Goal: Task Accomplishment & Management: Complete application form

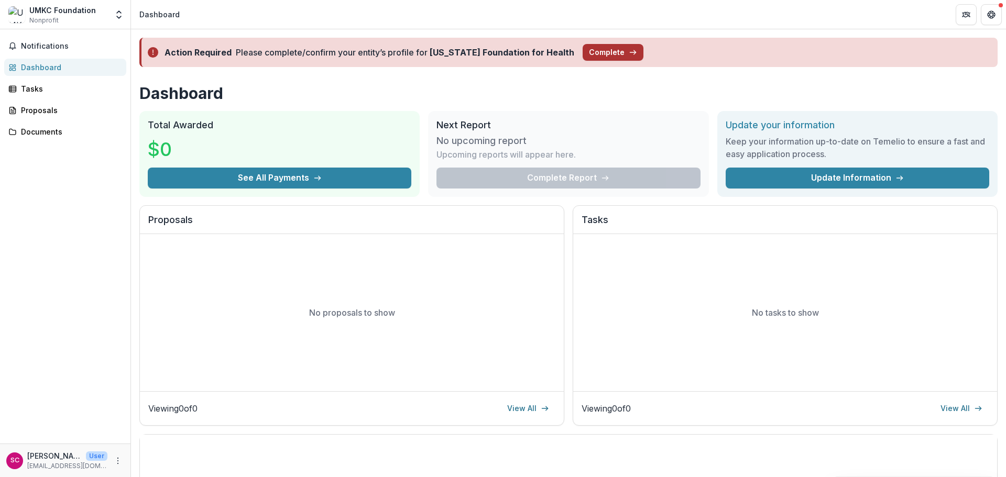
click at [604, 50] on button "Complete" at bounding box center [612, 52] width 61 height 17
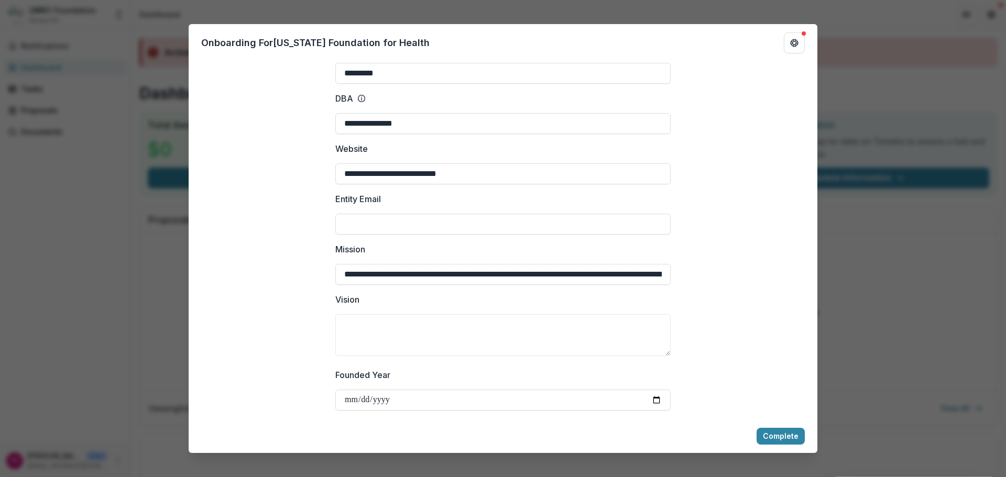
scroll to position [157, 0]
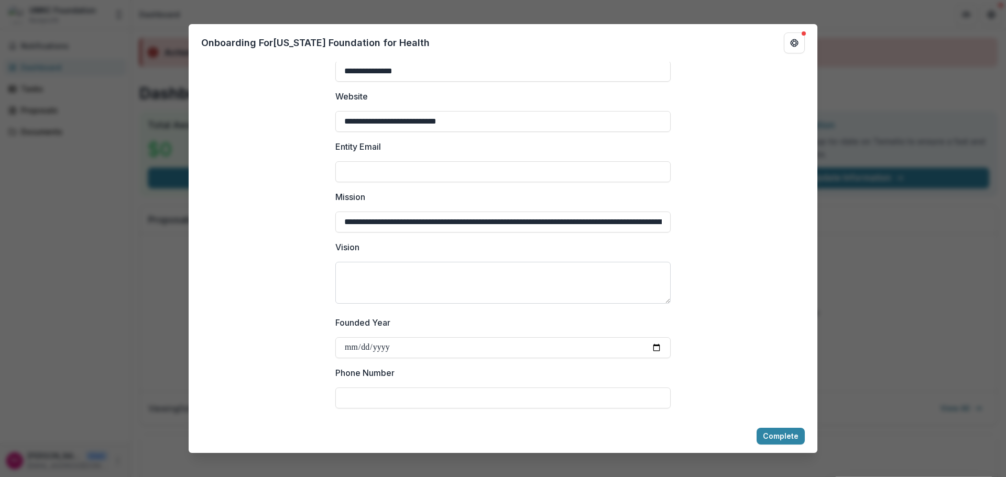
click at [432, 286] on textarea "Vision" at bounding box center [502, 283] width 335 height 42
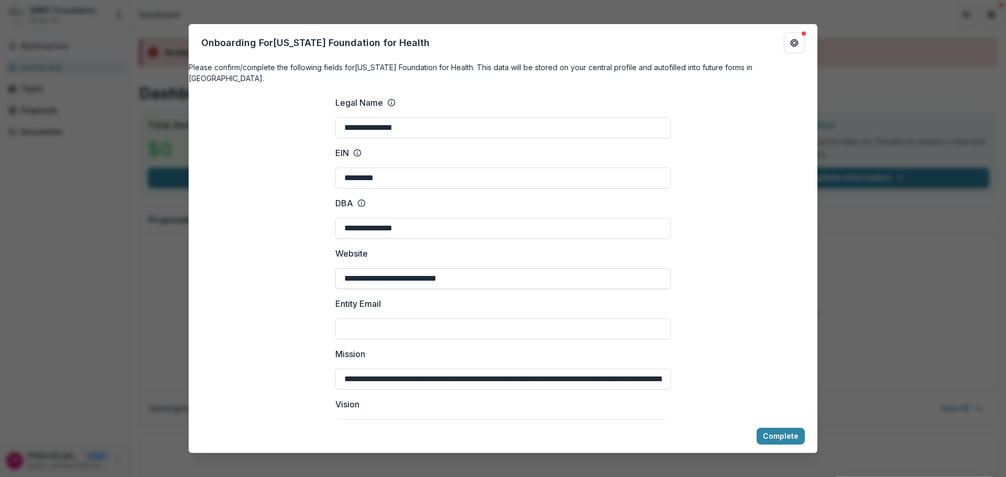
drag, startPoint x: 366, startPoint y: 289, endPoint x: 371, endPoint y: 286, distance: 5.4
click at [366, 288] on input "**********" at bounding box center [502, 278] width 335 height 21
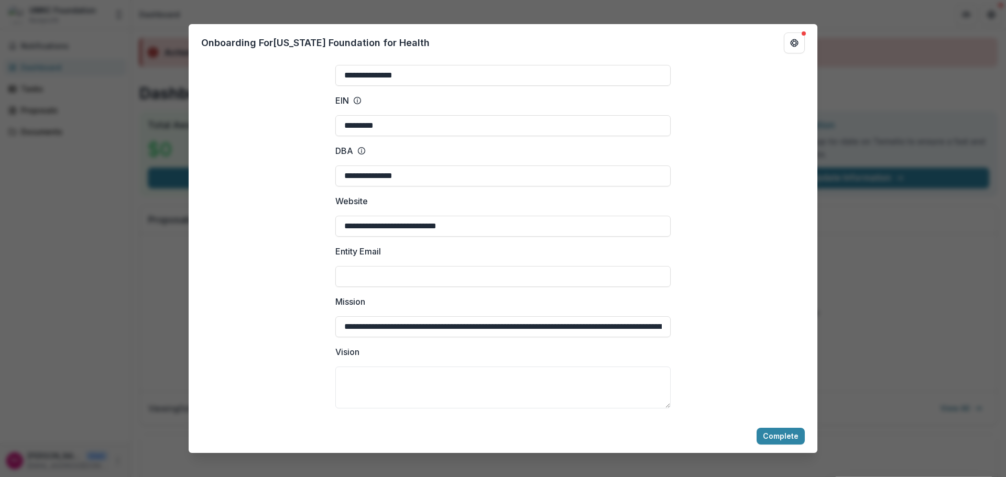
scroll to position [105, 0]
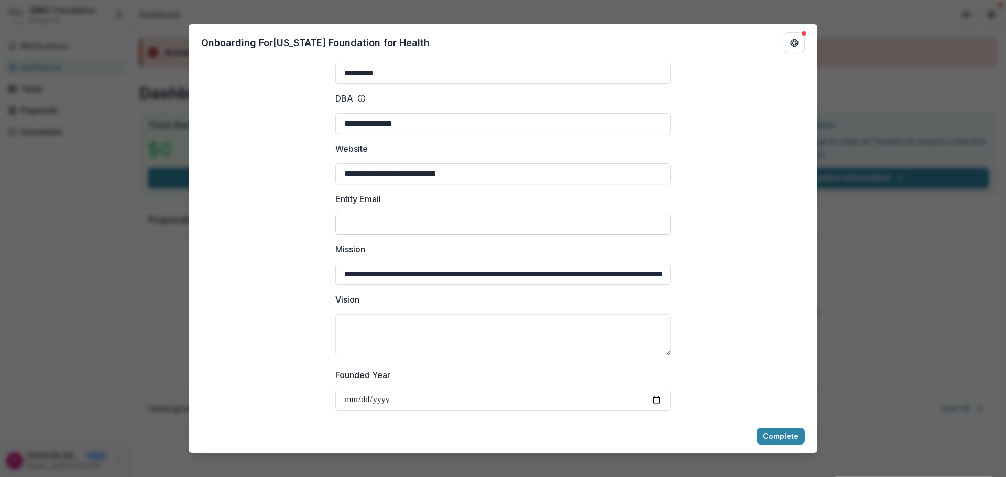
drag, startPoint x: 394, startPoint y: 233, endPoint x: 402, endPoint y: 240, distance: 10.7
click at [394, 233] on input "Entity Email" at bounding box center [502, 224] width 335 height 21
drag, startPoint x: 545, startPoint y: 233, endPoint x: 559, endPoint y: 233, distance: 14.7
click at [545, 233] on input "Entity Email" at bounding box center [502, 224] width 335 height 21
type input "**********"
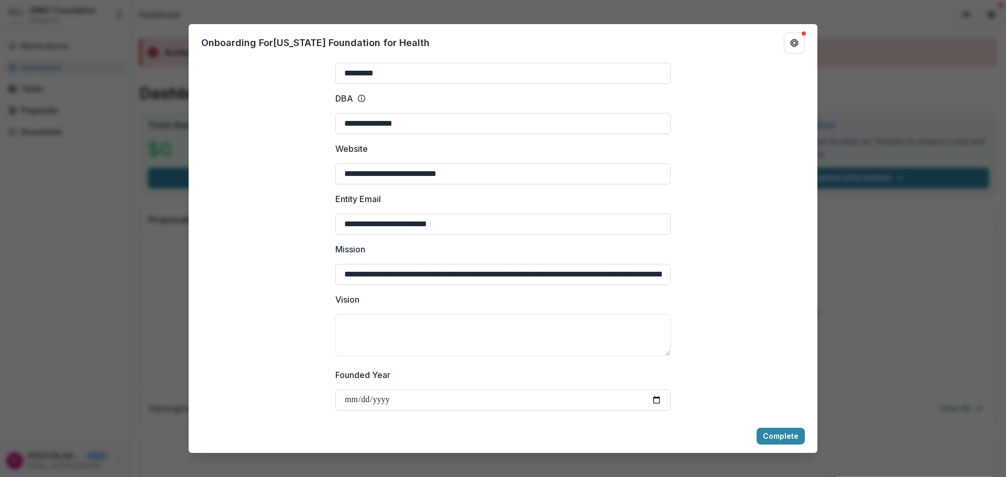
click at [186, 350] on div "**********" at bounding box center [503, 238] width 1006 height 477
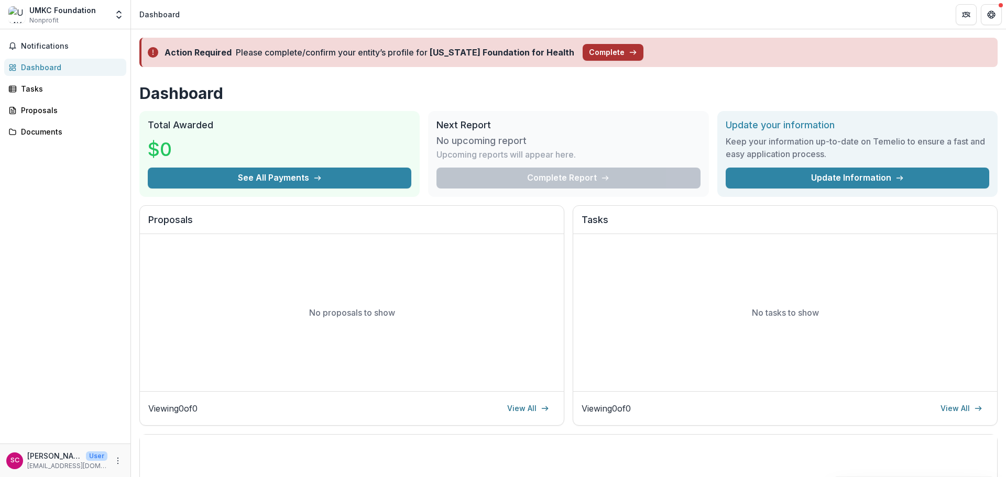
click at [606, 52] on button "Complete" at bounding box center [612, 52] width 61 height 17
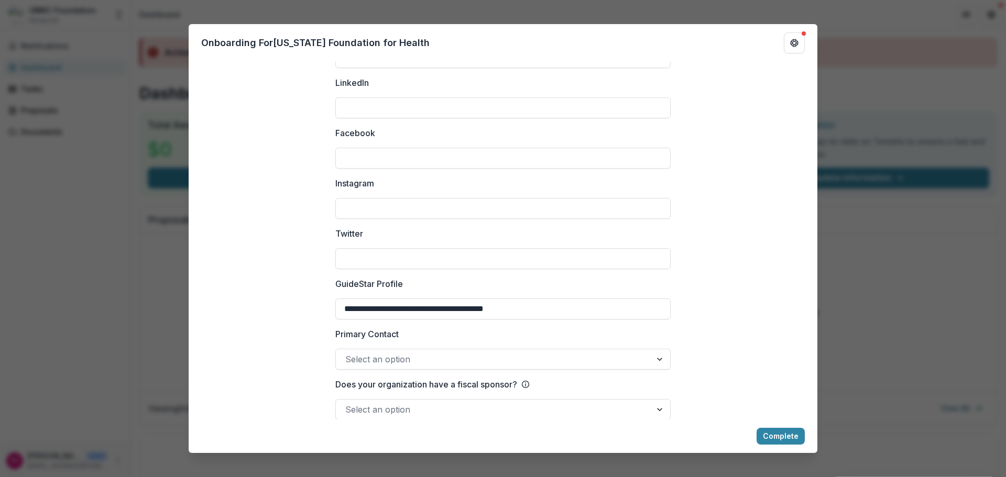
scroll to position [1385, 0]
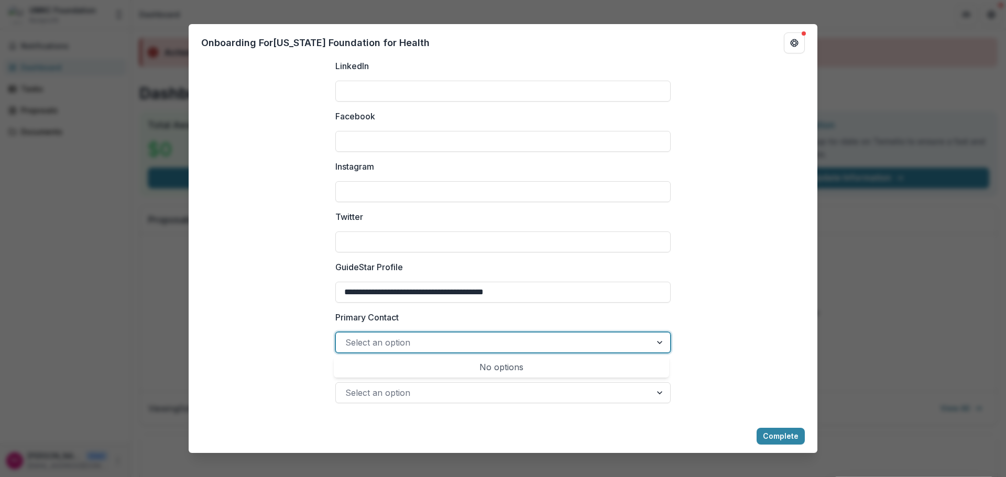
click at [659, 346] on div at bounding box center [660, 343] width 19 height 20
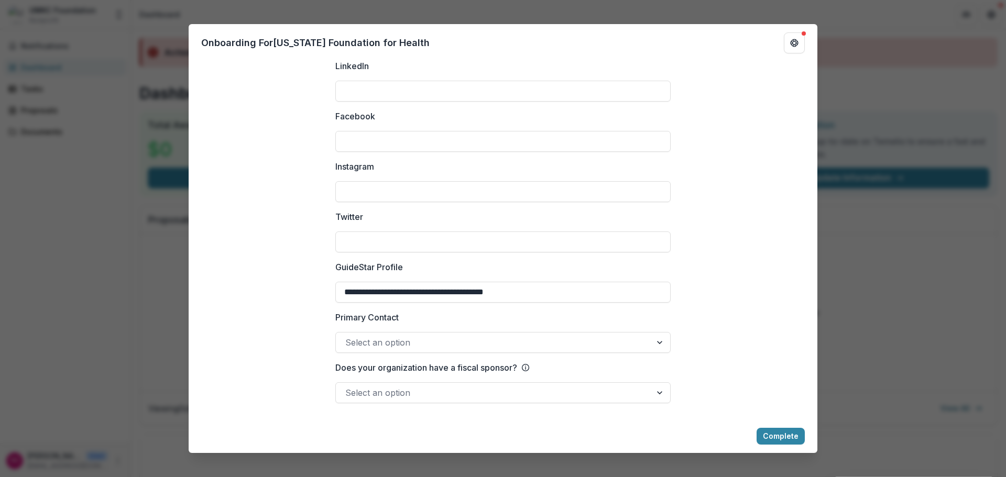
click at [659, 391] on div at bounding box center [660, 393] width 19 height 20
click at [658, 342] on div at bounding box center [660, 343] width 19 height 20
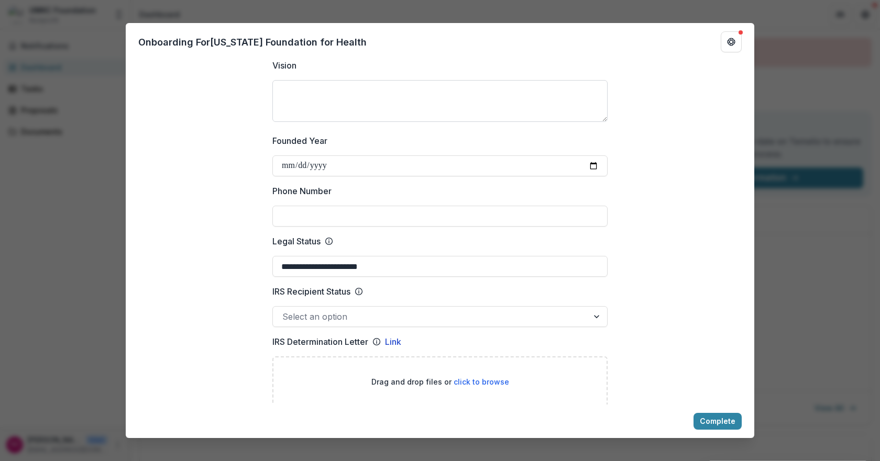
scroll to position [443, 0]
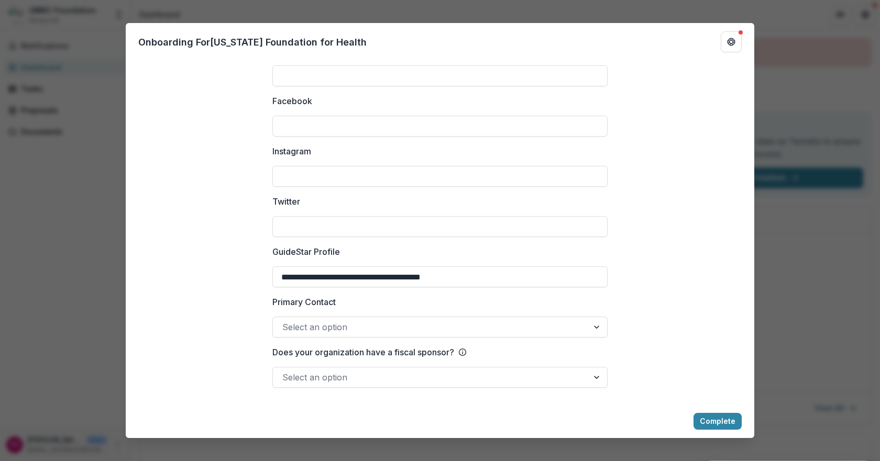
scroll to position [1571, 0]
click at [594, 327] on div at bounding box center [597, 327] width 19 height 20
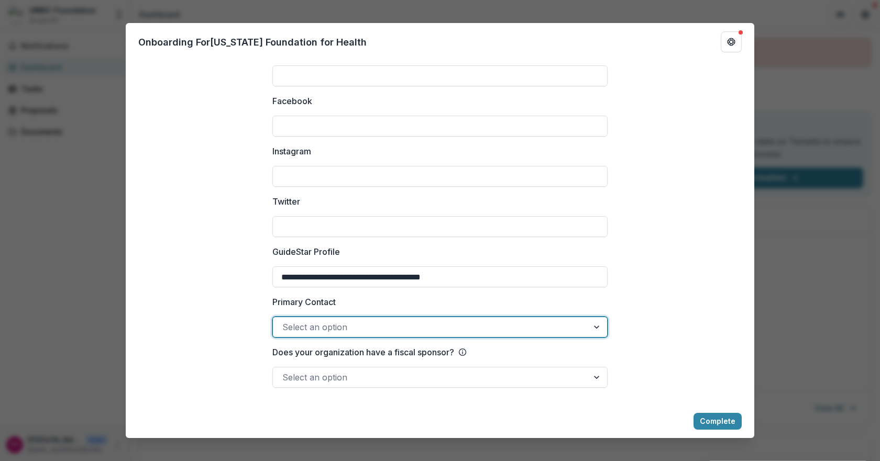
click at [393, 326] on div at bounding box center [430, 327] width 296 height 15
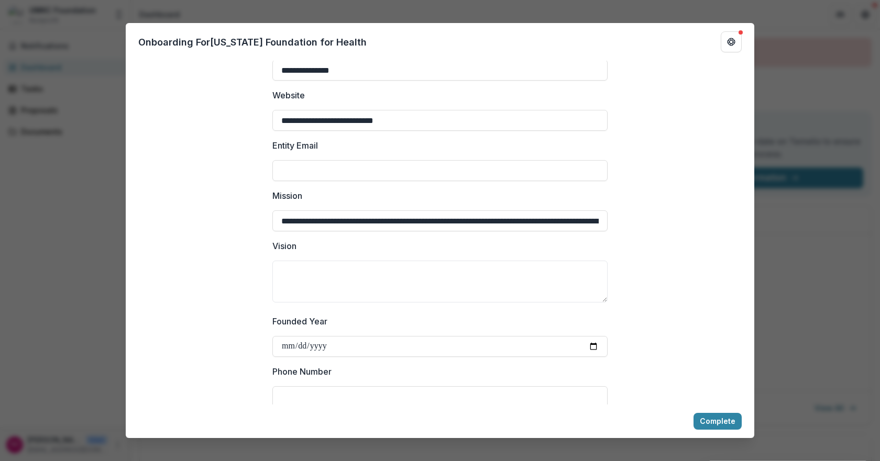
scroll to position [52, 0]
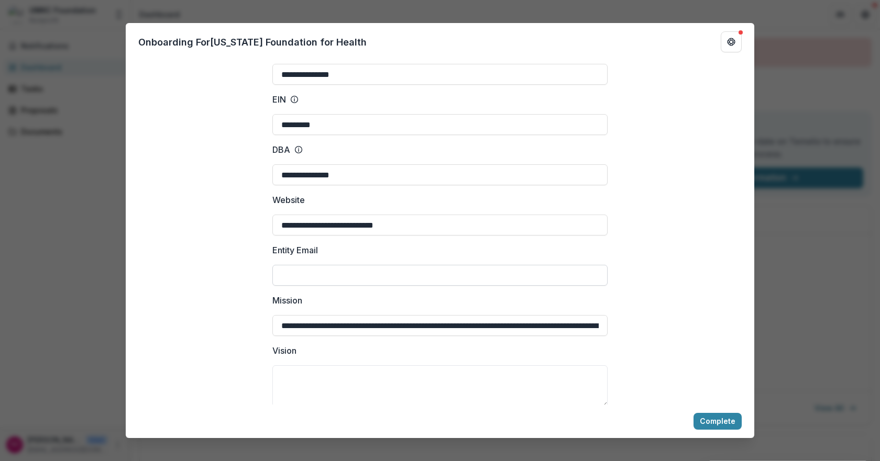
drag, startPoint x: 313, startPoint y: 284, endPoint x: 335, endPoint y: 281, distance: 21.7
click at [313, 284] on input "Entity Email" at bounding box center [439, 275] width 335 height 21
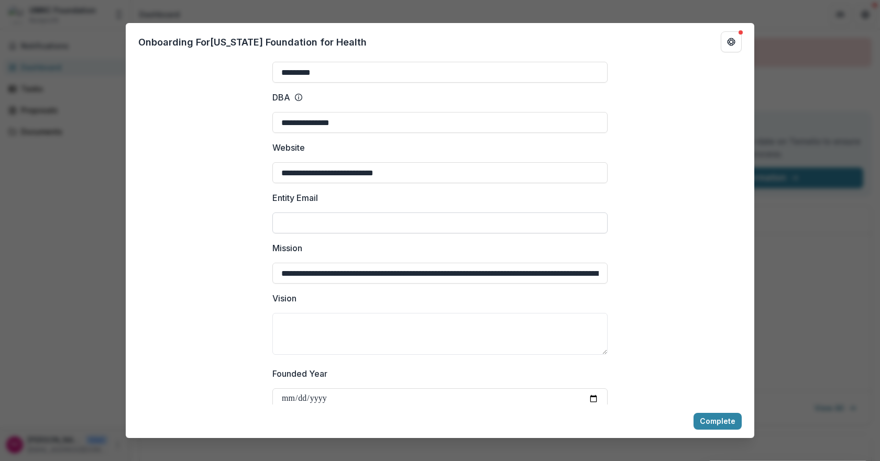
click at [315, 230] on input "Entity Email" at bounding box center [439, 223] width 335 height 21
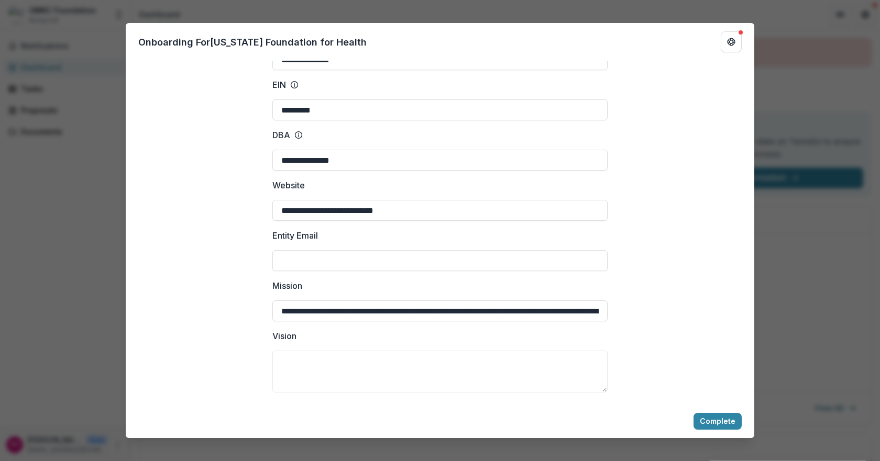
scroll to position [0, 0]
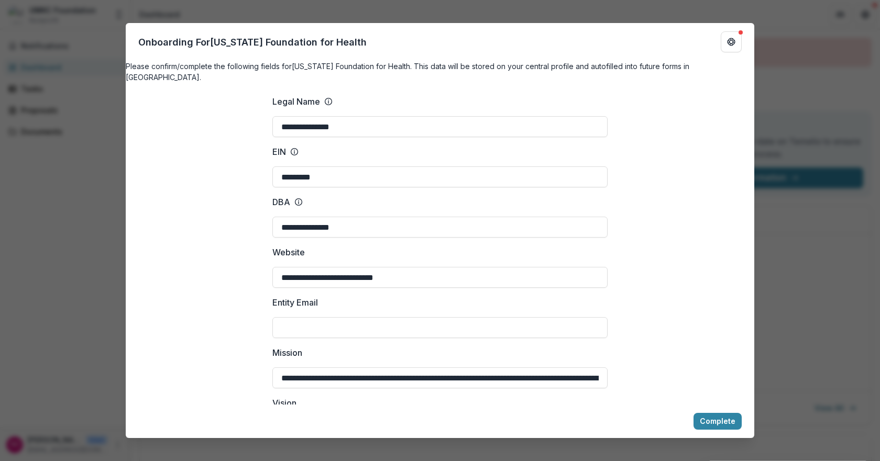
click at [817, 246] on div "**********" at bounding box center [440, 230] width 880 height 461
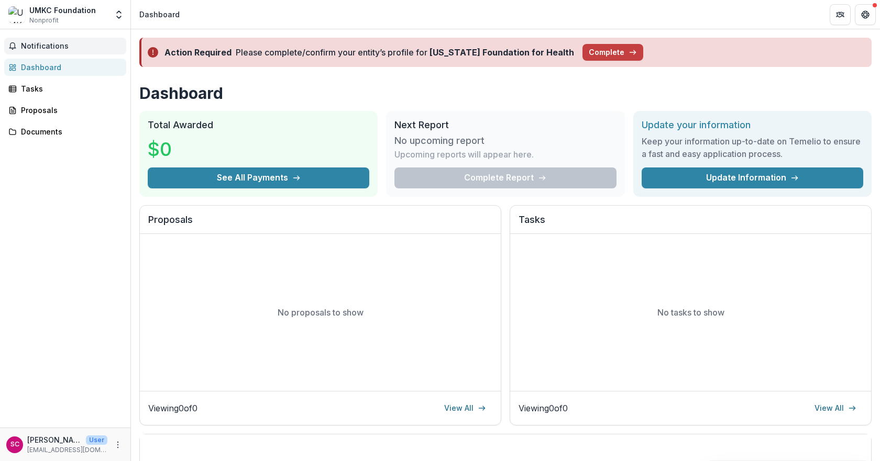
click at [46, 42] on span "Notifications" at bounding box center [71, 46] width 101 height 9
drag, startPoint x: 83, startPoint y: 245, endPoint x: 82, endPoint y: 232, distance: 13.1
click at [83, 246] on div "Notifications Unread 0 Archived You don't have any unread notifications We'll n…" at bounding box center [65, 228] width 130 height 399
click at [24, 133] on div "Documents" at bounding box center [69, 131] width 97 height 11
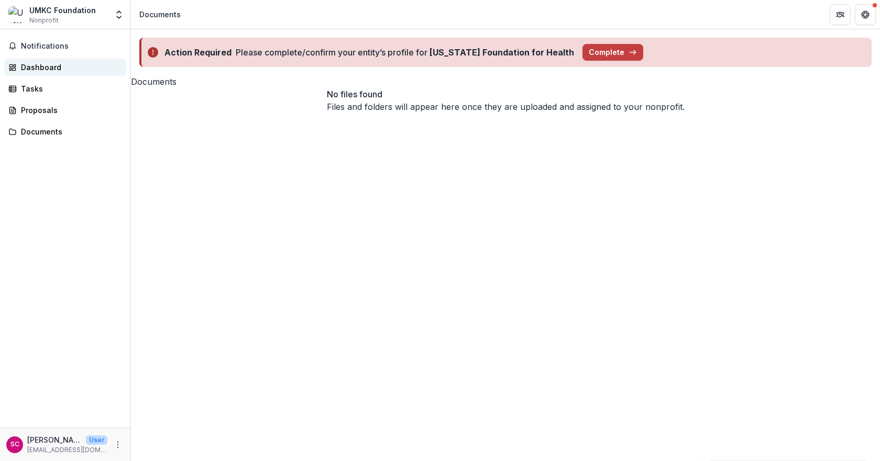
click at [39, 69] on div "Dashboard" at bounding box center [69, 67] width 97 height 11
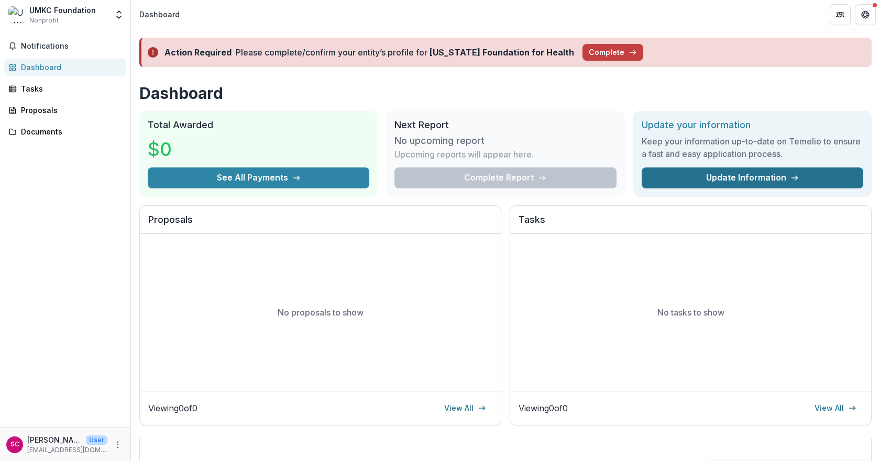
click at [770, 180] on link "Update Information" at bounding box center [753, 178] width 222 height 21
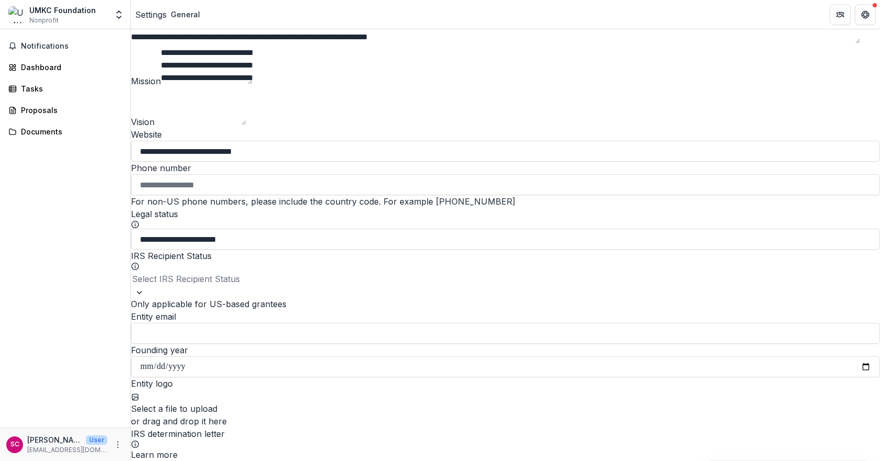
scroll to position [260, 0]
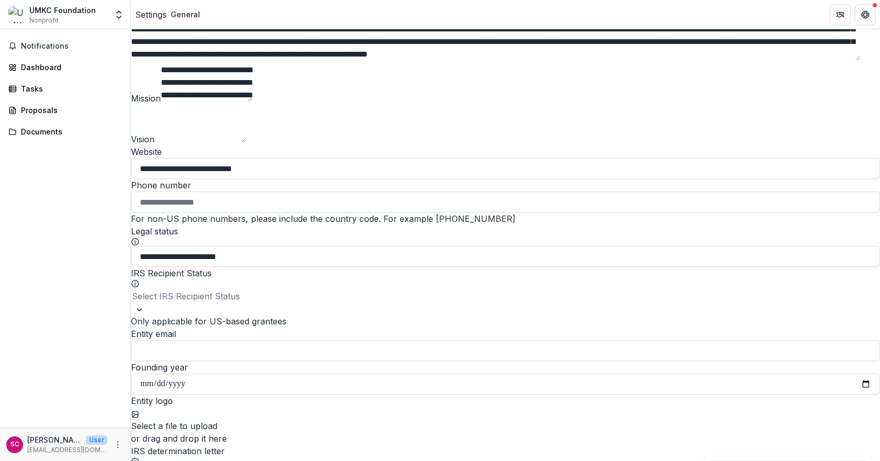
click at [239, 213] on input "Phone number" at bounding box center [505, 202] width 749 height 21
type input "**********"
click at [75, 252] on div "Notifications Dashboard Tasks Proposals Documents" at bounding box center [65, 228] width 130 height 399
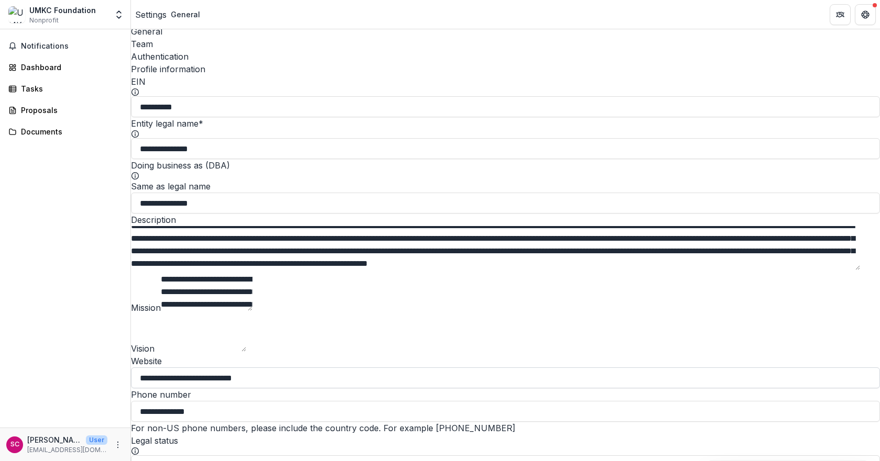
scroll to position [0, 0]
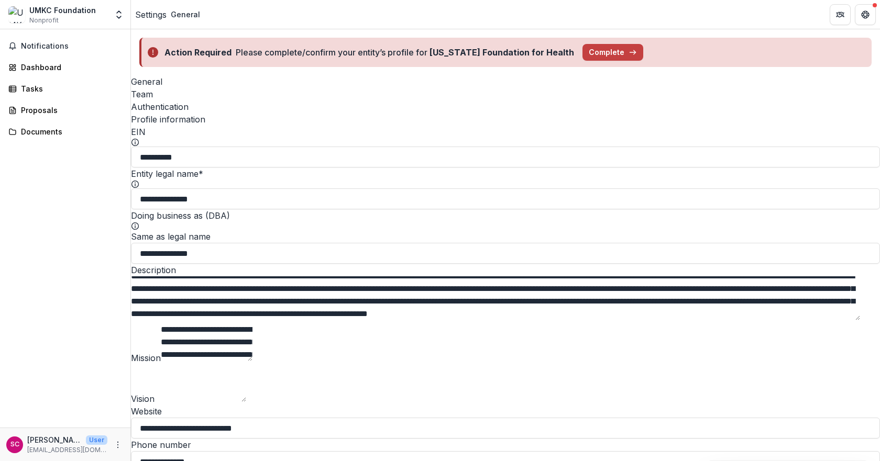
click at [193, 89] on div "Team" at bounding box center [505, 94] width 749 height 13
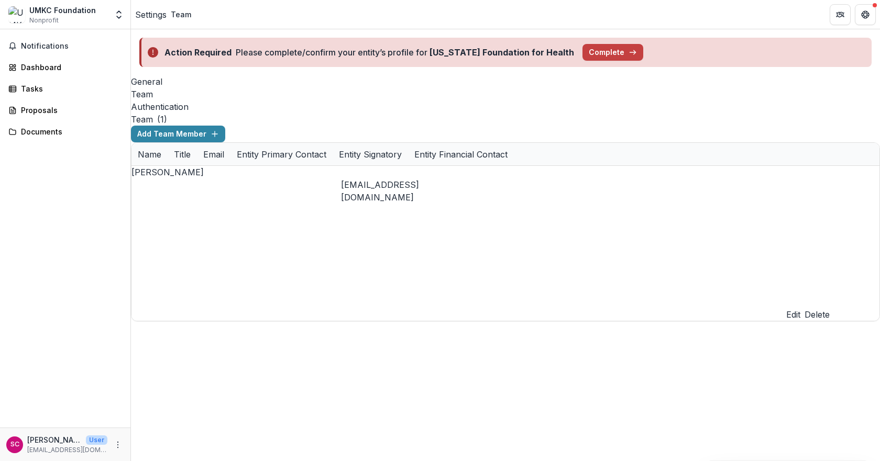
click at [623, 278] on div "Action Required Please complete/confirm your entity’s profile for [US_STATE] Fo…" at bounding box center [505, 245] width 749 height 432
click at [650, 240] on div "Action Required Please complete/confirm your entity’s profile for [US_STATE] Fo…" at bounding box center [505, 245] width 749 height 432
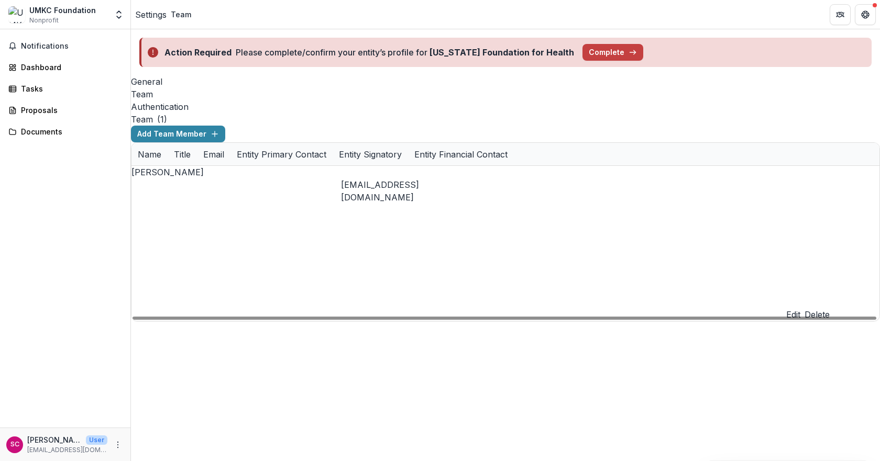
click at [644, 319] on div "Action Required Please complete/confirm your entity’s profile for [US_STATE] Fo…" at bounding box center [505, 245] width 749 height 432
click at [252, 101] on div "Authentication" at bounding box center [505, 107] width 749 height 13
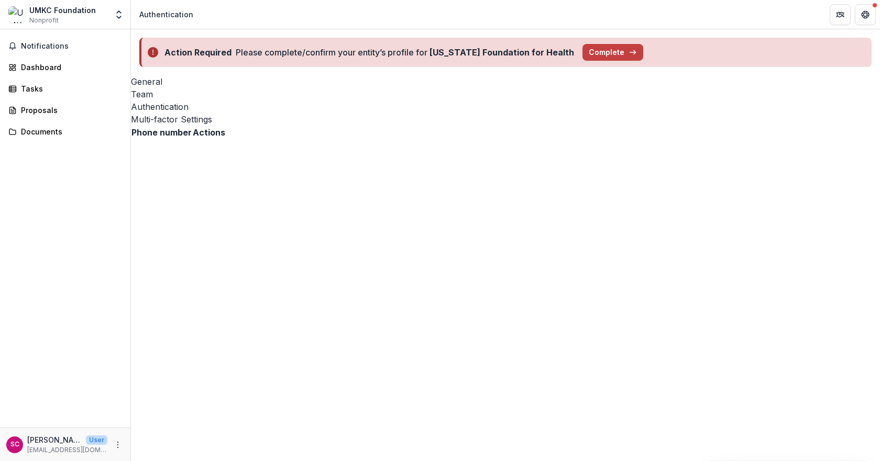
click at [191, 88] on div "Team" at bounding box center [505, 94] width 749 height 13
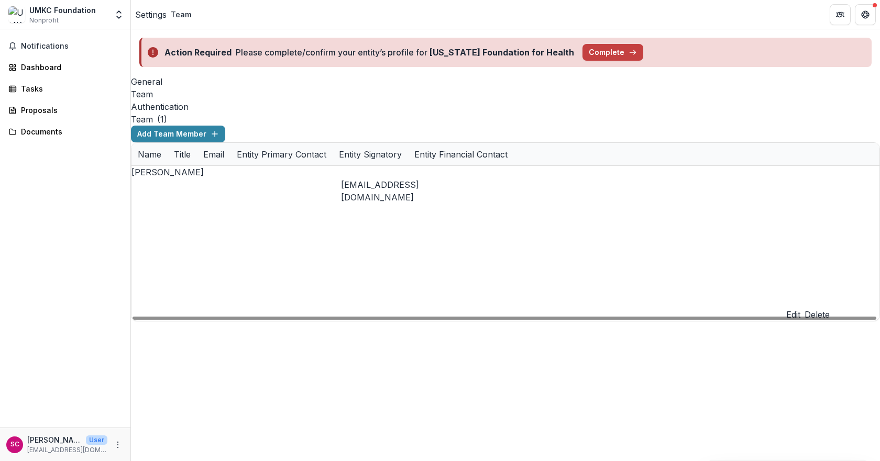
click at [635, 348] on div "Action Required Please complete/confirm your entity’s profile for [US_STATE] Fo…" at bounding box center [505, 245] width 749 height 432
click at [328, 242] on div "Action Required Please complete/confirm your entity’s profile for [US_STATE] Fo…" at bounding box center [505, 245] width 749 height 432
click at [261, 166] on div "[PERSON_NAME]" at bounding box center [196, 172] width 131 height 13
click at [385, 216] on div "Action Required Please complete/confirm your entity’s profile for [US_STATE] Fo…" at bounding box center [505, 245] width 749 height 432
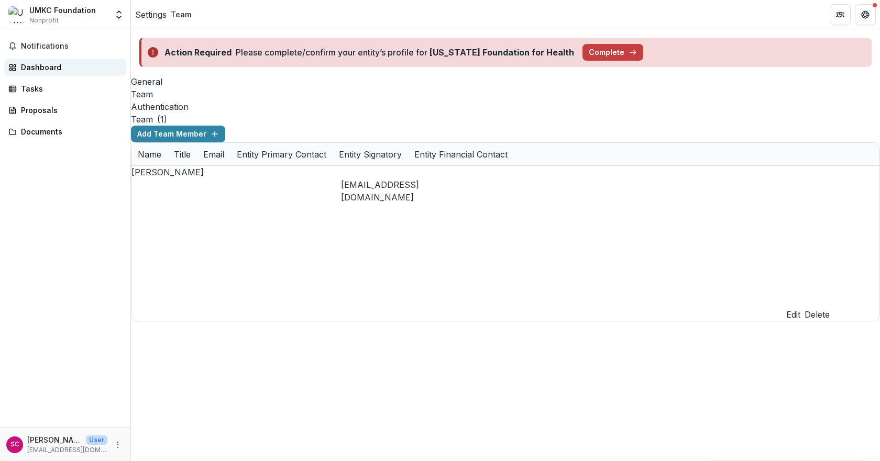
drag, startPoint x: 38, startPoint y: 66, endPoint x: 67, endPoint y: 72, distance: 28.9
click at [40, 66] on div "Dashboard" at bounding box center [69, 67] width 97 height 11
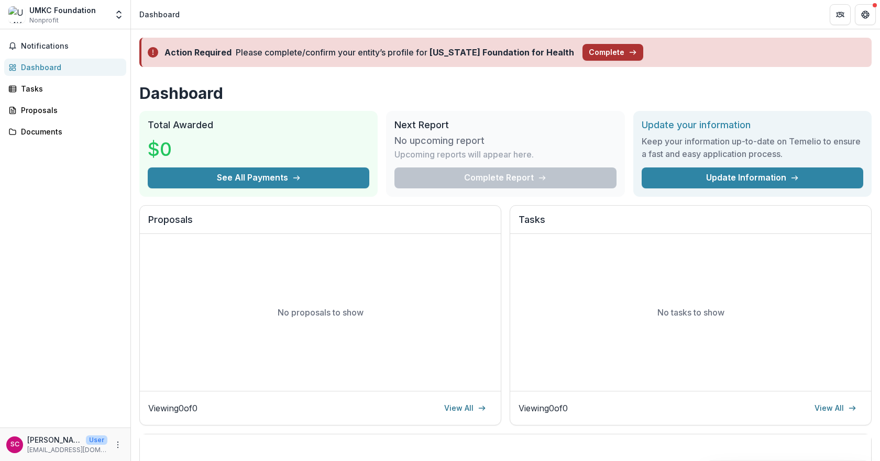
click at [588, 54] on button "Complete" at bounding box center [612, 52] width 61 height 17
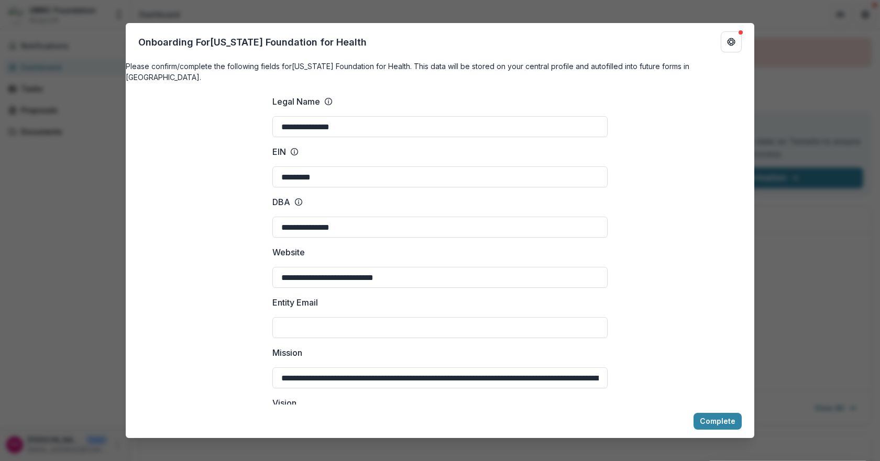
type input "**********"
drag, startPoint x: 754, startPoint y: 103, endPoint x: 742, endPoint y: 135, distance: 34.1
click at [750, 149] on div "**********" at bounding box center [440, 230] width 880 height 461
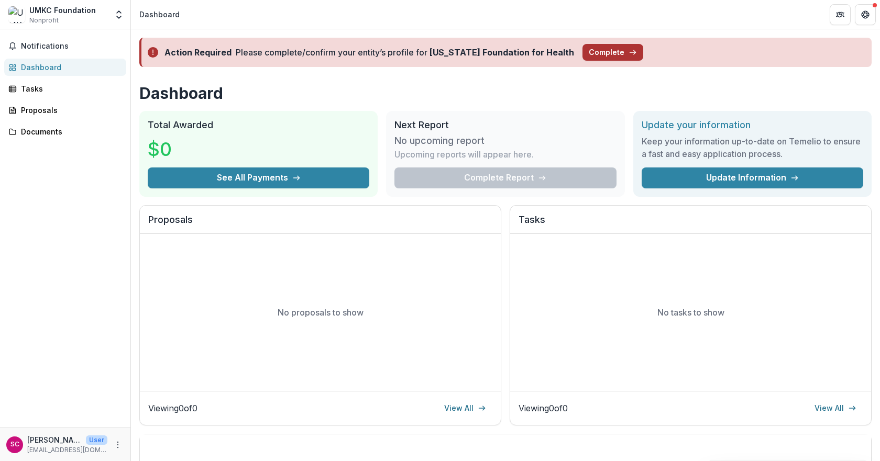
click at [582, 52] on button "Complete" at bounding box center [612, 52] width 61 height 17
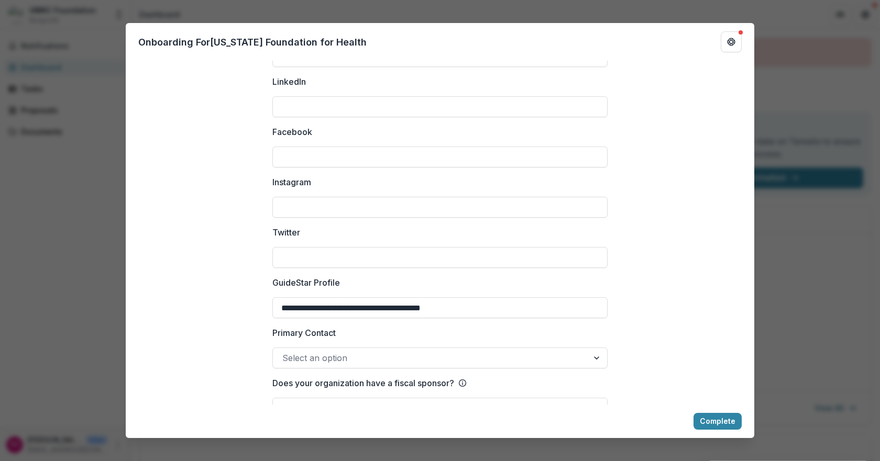
scroll to position [1400, 0]
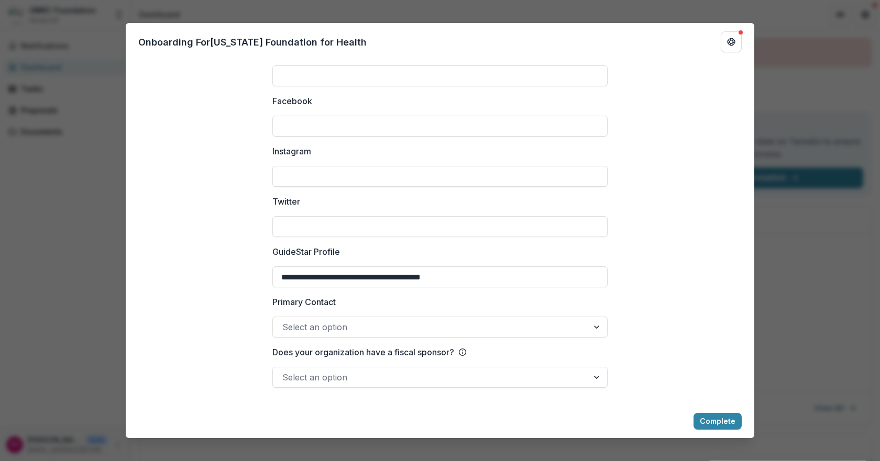
click at [599, 326] on div at bounding box center [597, 327] width 19 height 20
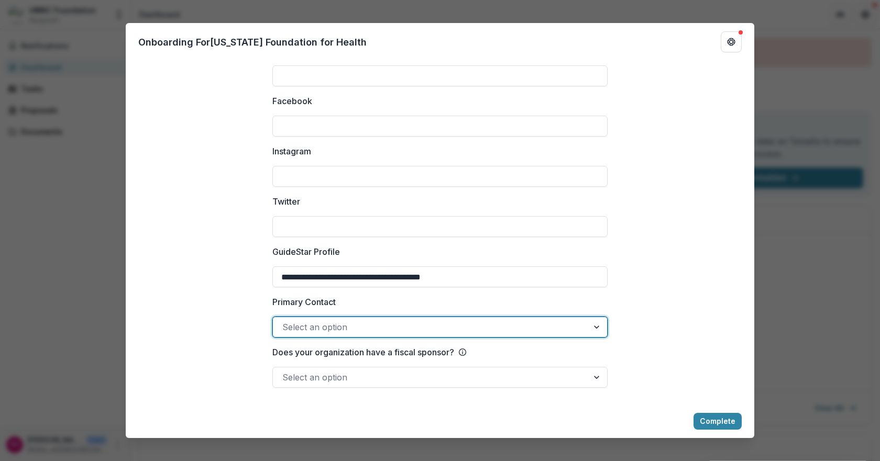
click at [433, 333] on div at bounding box center [430, 327] width 296 height 15
type input "*"
type input "**********"
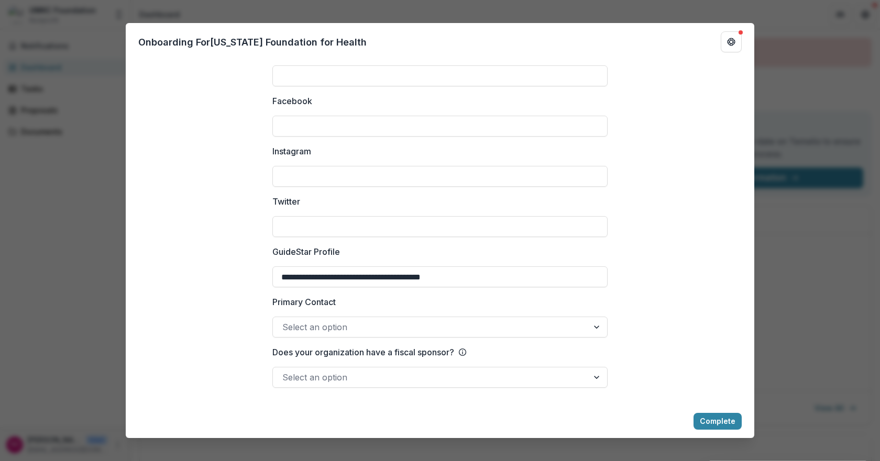
click at [819, 246] on div "**********" at bounding box center [440, 230] width 880 height 461
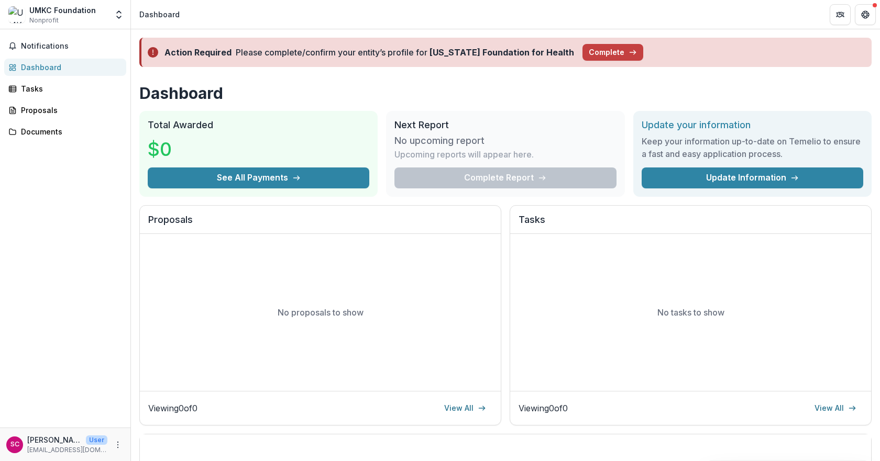
click at [43, 269] on div "Notifications Dashboard Tasks Proposals Documents" at bounding box center [65, 228] width 130 height 399
click at [99, 253] on div "Notifications Dashboard Tasks Proposals Documents" at bounding box center [65, 228] width 130 height 399
click at [98, 249] on div "Notifications Dashboard Tasks Proposals Documents" at bounding box center [65, 228] width 130 height 399
click at [54, 262] on div "Notifications Dashboard Tasks Proposals Documents" at bounding box center [65, 228] width 130 height 399
click at [605, 54] on button "Complete" at bounding box center [612, 52] width 61 height 17
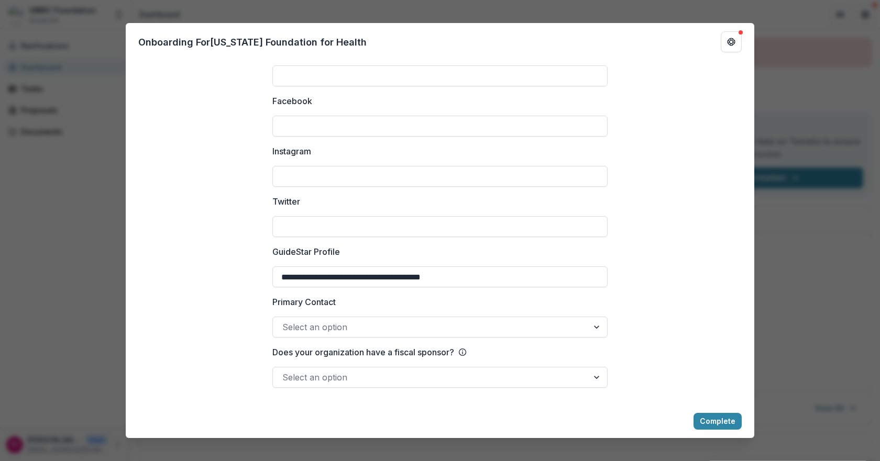
click at [419, 426] on div "Complete" at bounding box center [440, 422] width 629 height 34
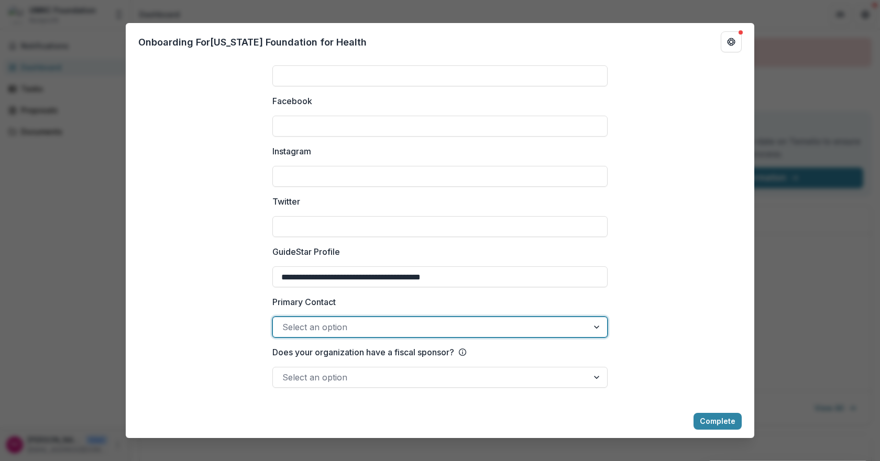
click at [311, 322] on div at bounding box center [430, 327] width 296 height 15
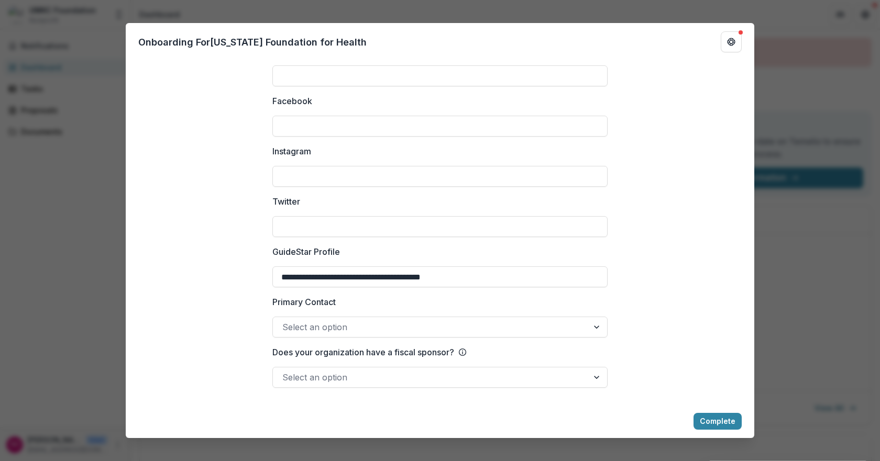
drag, startPoint x: 219, startPoint y: 332, endPoint x: 425, endPoint y: 317, distance: 206.8
click at [535, 328] on div at bounding box center [430, 327] width 296 height 15
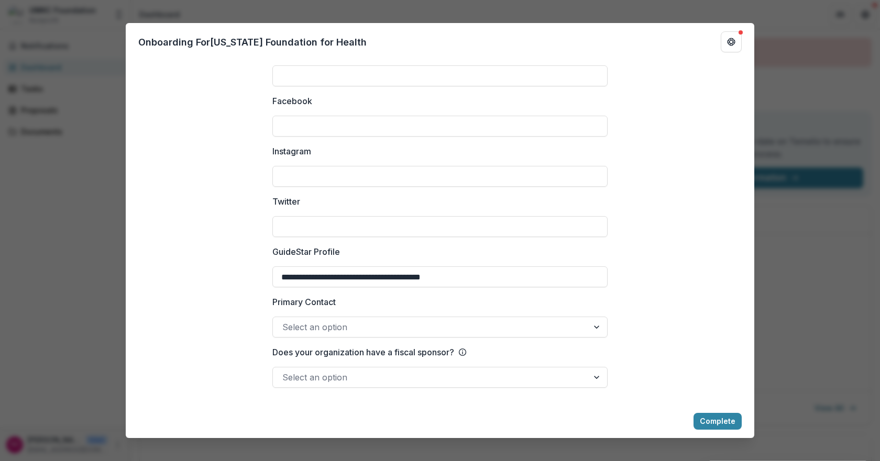
click at [70, 261] on div "**********" at bounding box center [440, 230] width 880 height 461
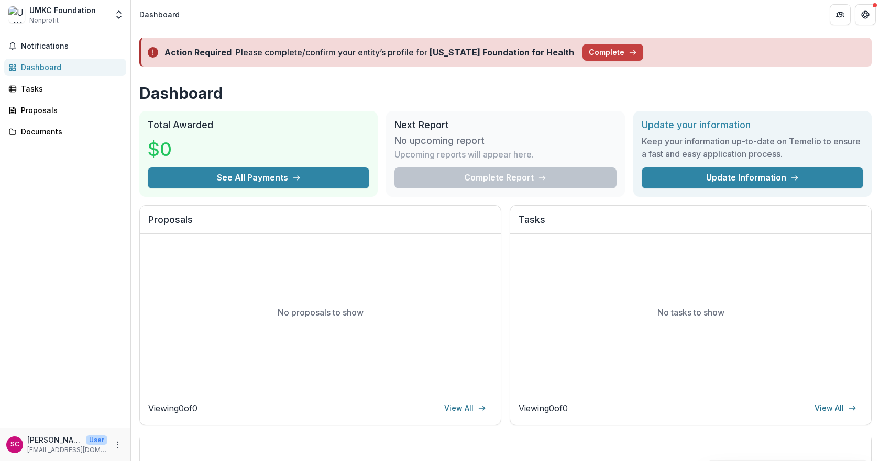
click at [118, 247] on div "Notifications Dashboard Tasks Proposals Documents" at bounding box center [65, 228] width 130 height 399
click at [604, 55] on button "Complete" at bounding box center [612, 52] width 61 height 17
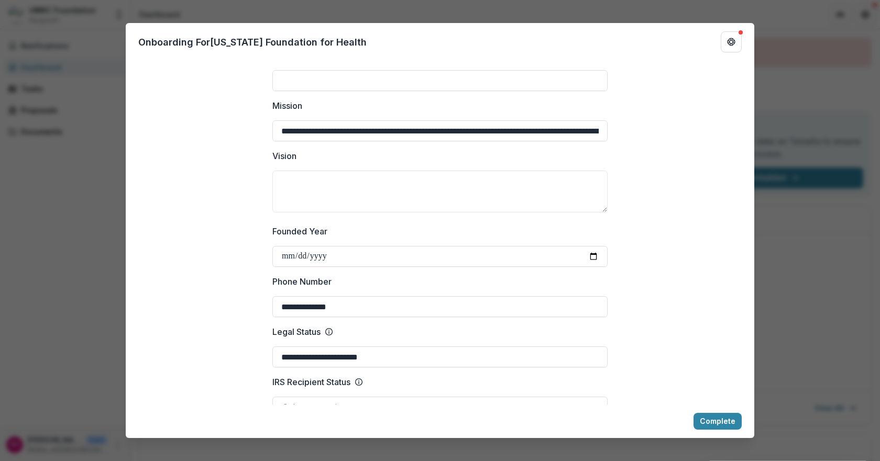
scroll to position [0, 0]
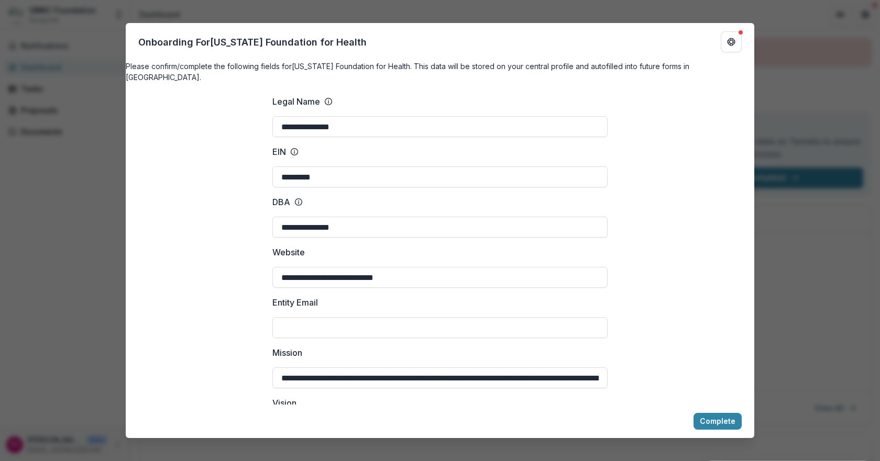
click at [451, 50] on div "Onboarding For [US_STATE] Foundation for Health" at bounding box center [440, 42] width 629 height 38
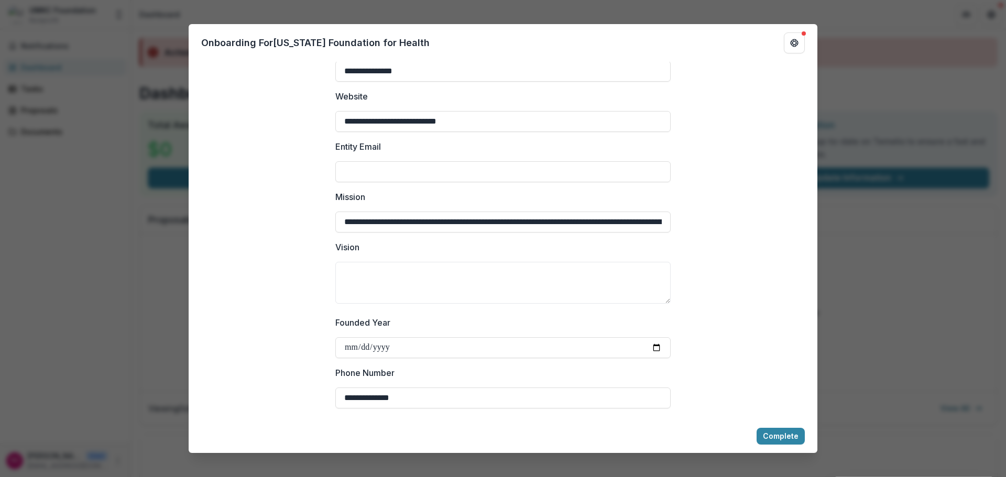
scroll to position [210, 0]
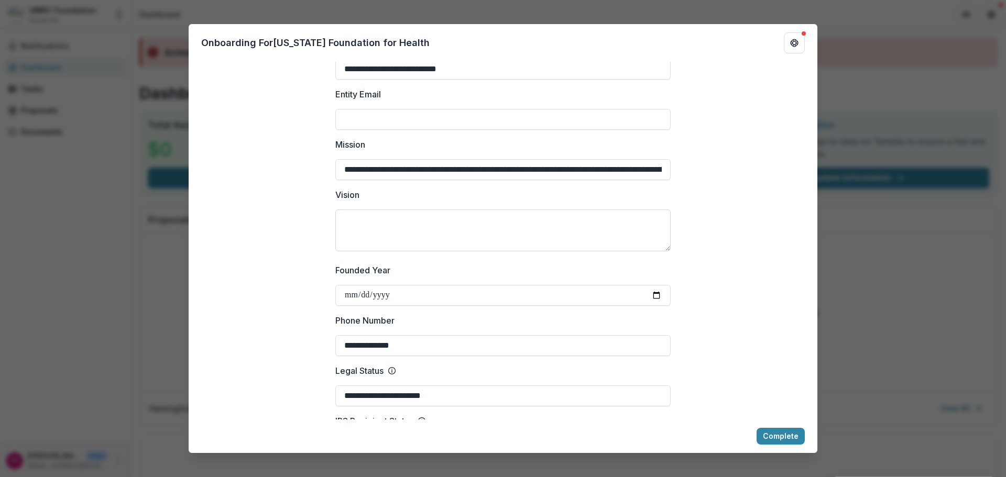
click at [466, 239] on textarea "Vision" at bounding box center [502, 231] width 335 height 42
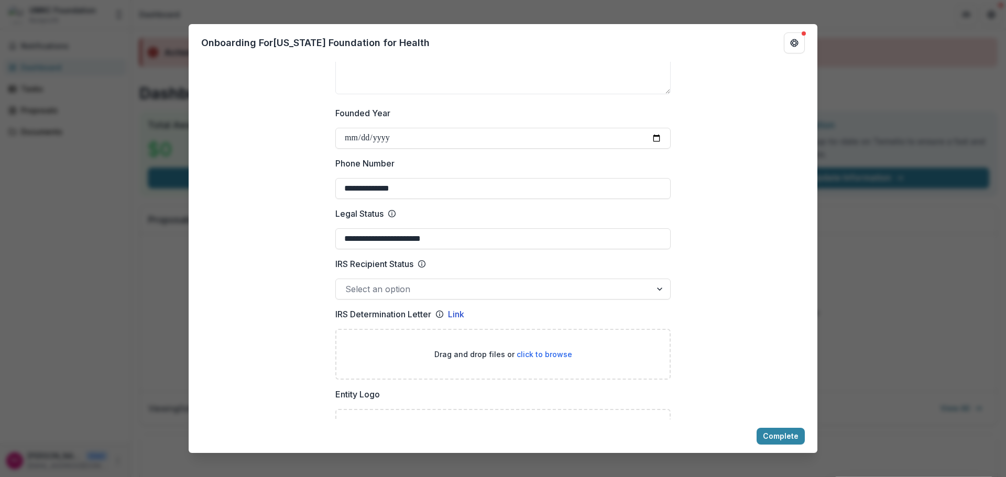
scroll to position [471, 0]
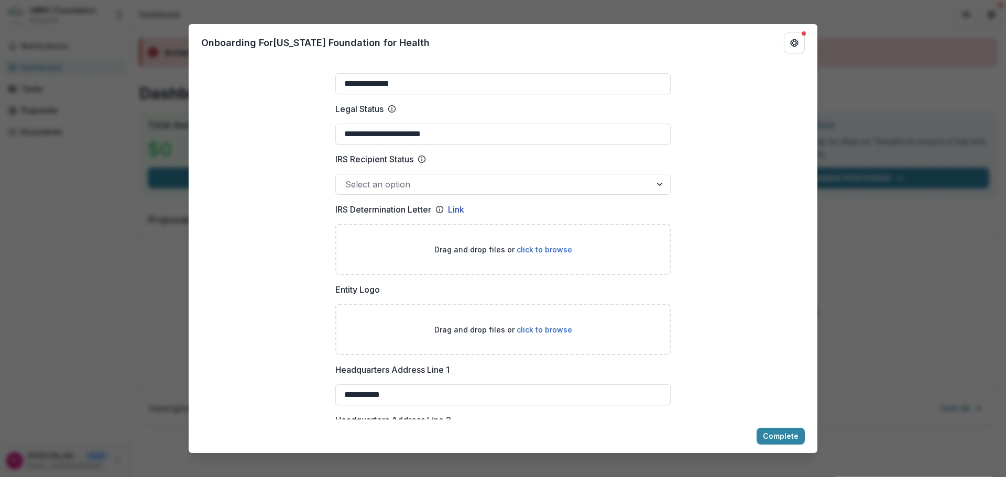
click at [745, 274] on div "**********" at bounding box center [503, 472] width 629 height 1711
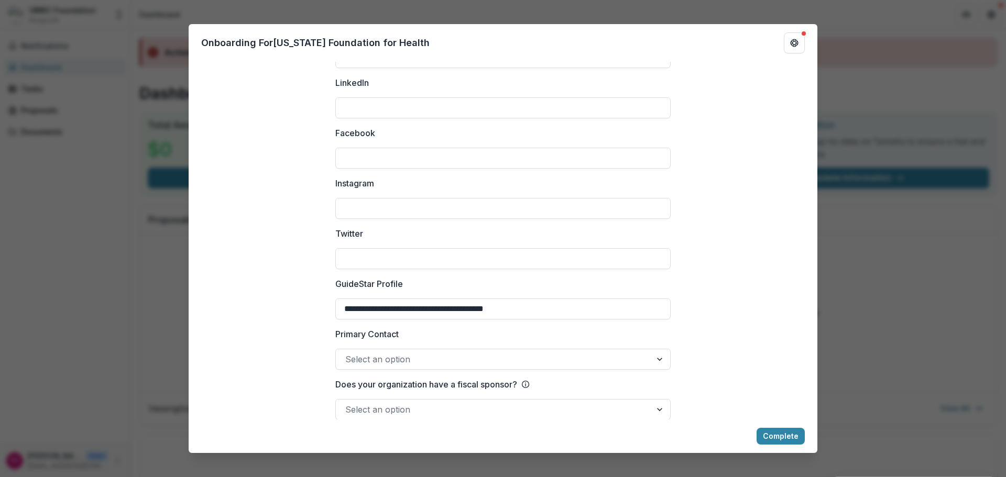
scroll to position [1385, 0]
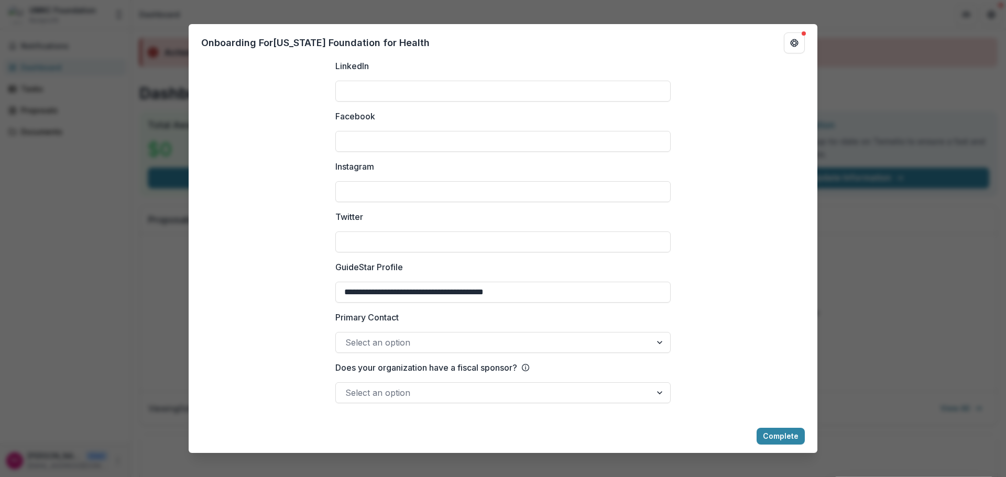
click at [658, 343] on div at bounding box center [660, 343] width 19 height 20
click at [790, 436] on button "Complete" at bounding box center [780, 436] width 48 height 17
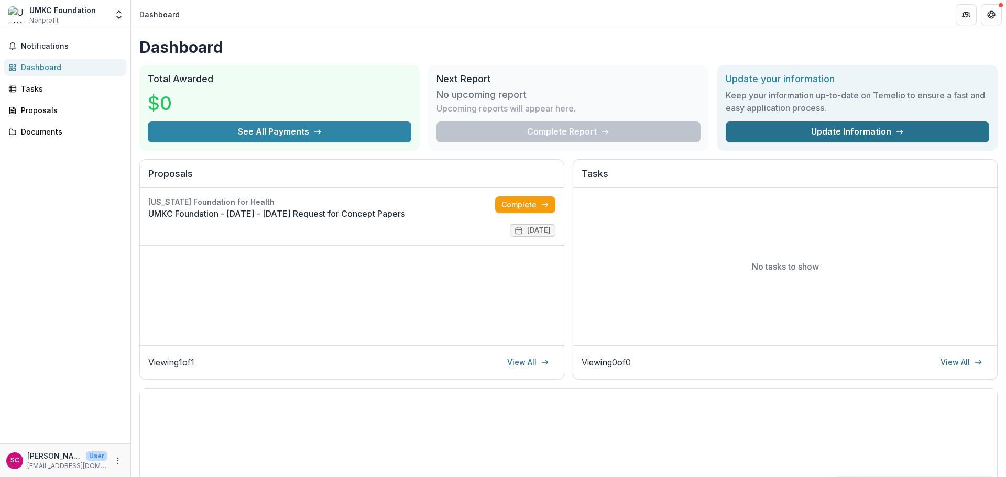
click at [863, 132] on link "Update Information" at bounding box center [856, 132] width 263 height 21
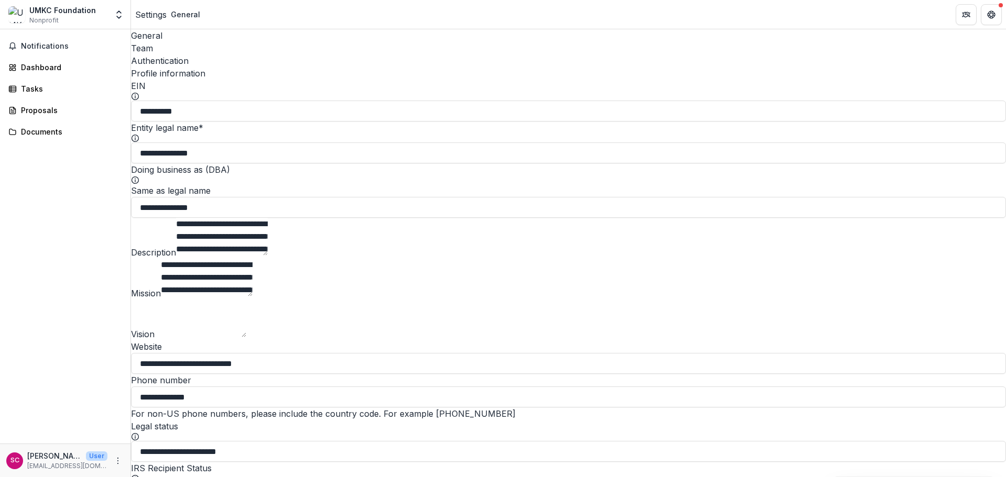
click at [196, 42] on div "Team" at bounding box center [568, 48] width 875 height 13
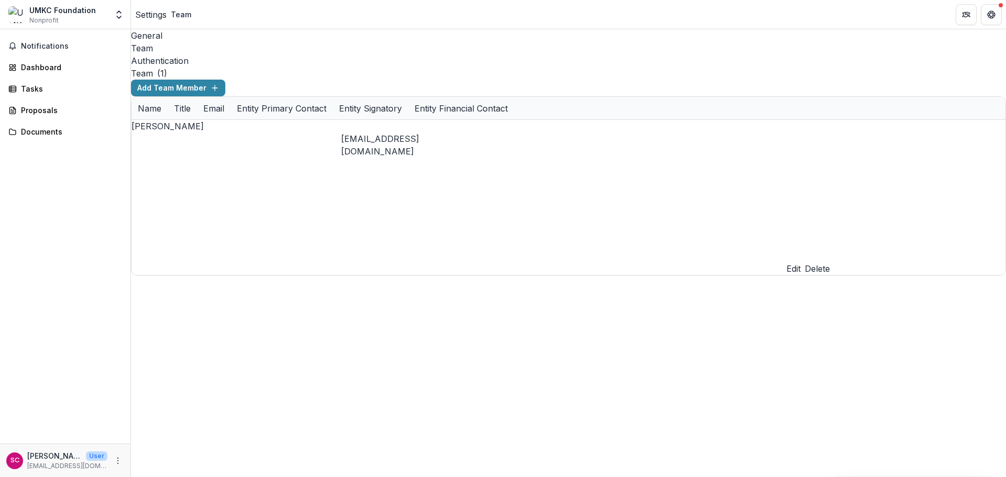
click at [800, 262] on button "Edit" at bounding box center [793, 268] width 14 height 13
type input "**********"
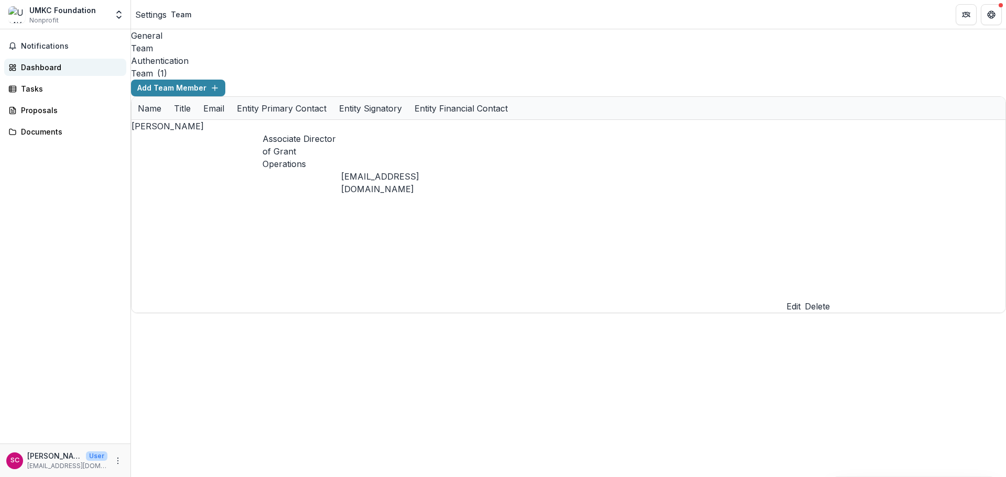
click at [27, 69] on div "Dashboard" at bounding box center [69, 67] width 97 height 11
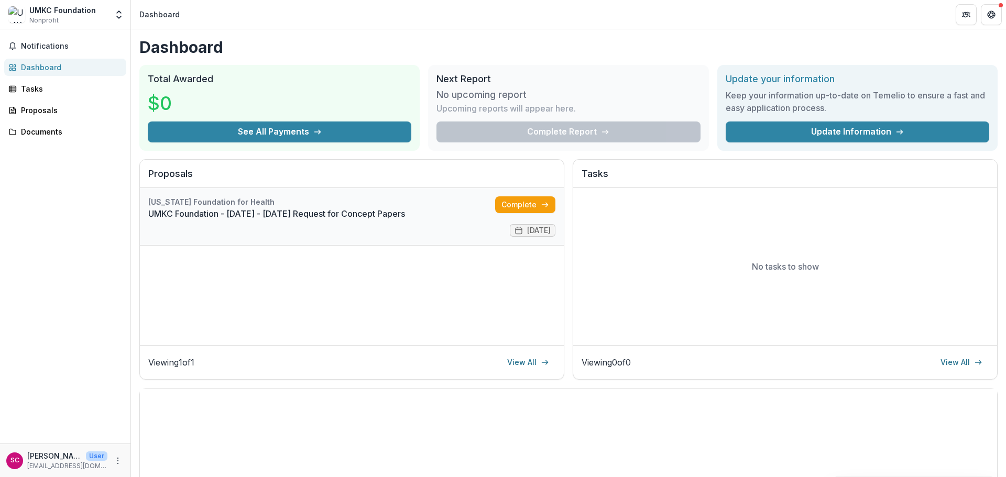
click at [249, 216] on link "UMKC Foundation - [DATE] - [DATE] Request for Concept Papers" at bounding box center [321, 213] width 347 height 13
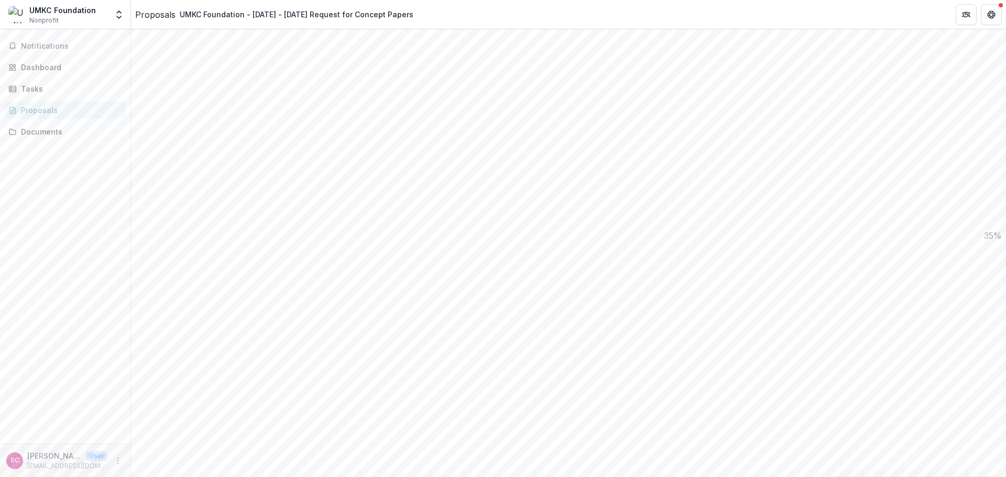
scroll to position [1057, 0]
drag, startPoint x: 904, startPoint y: 196, endPoint x: 933, endPoint y: 190, distance: 29.4
drag, startPoint x: 326, startPoint y: 162, endPoint x: 360, endPoint y: 161, distance: 34.1
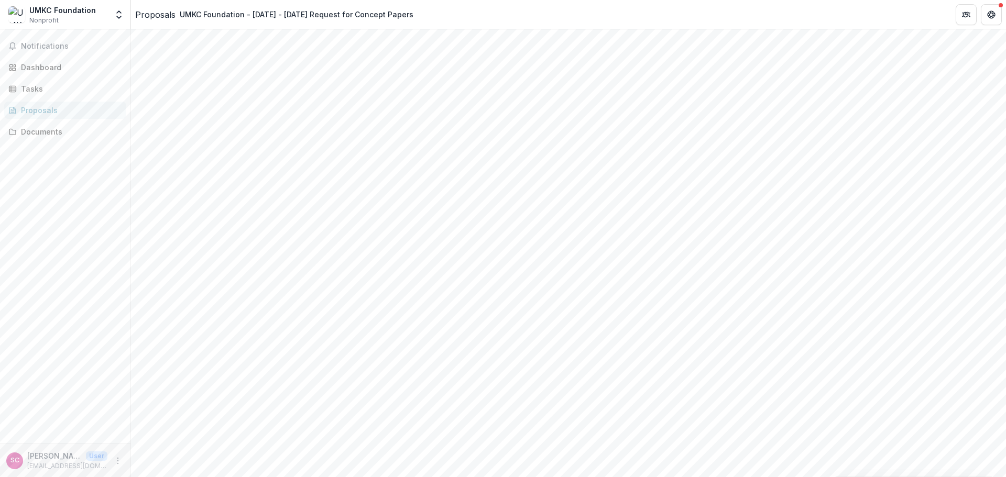
type input "**********"
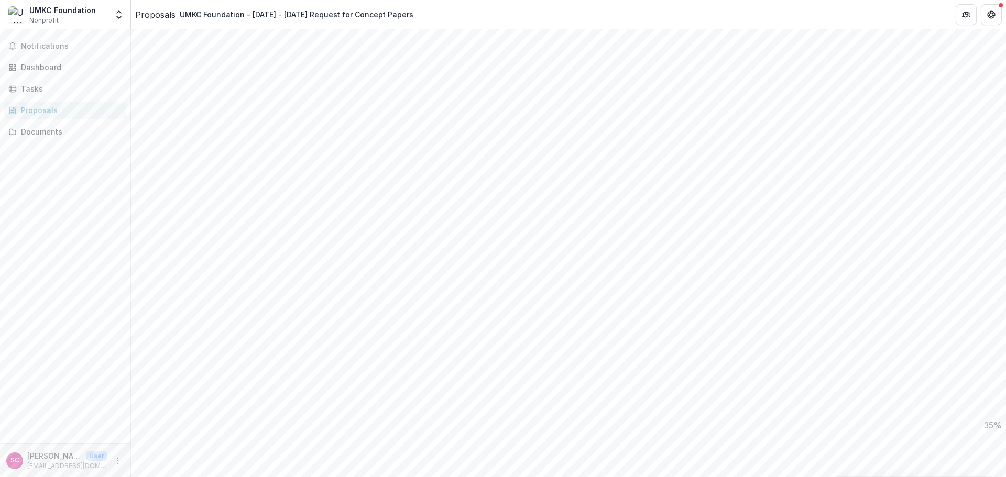
click at [352, 446] on div "Out of MFH Service Region" at bounding box center [503, 455] width 1006 height 19
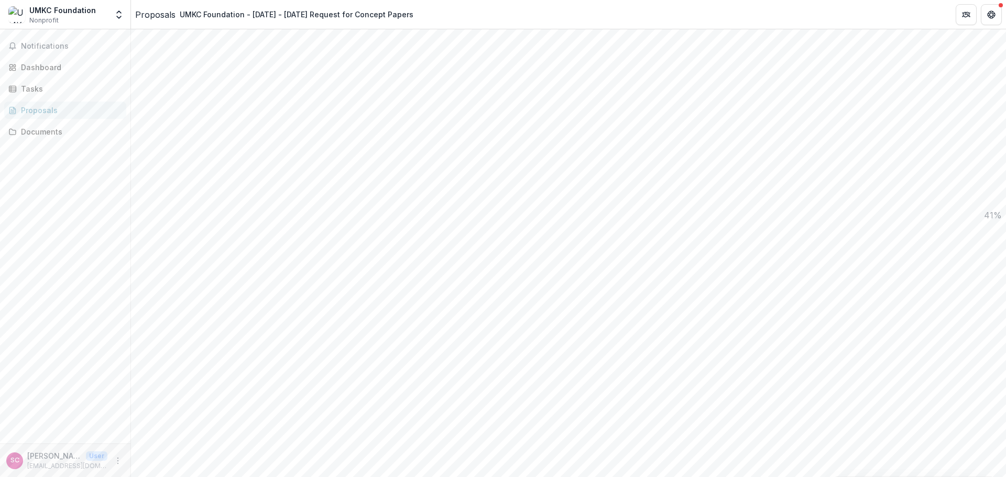
drag, startPoint x: 515, startPoint y: 199, endPoint x: 476, endPoint y: 201, distance: 39.3
type input "**********"
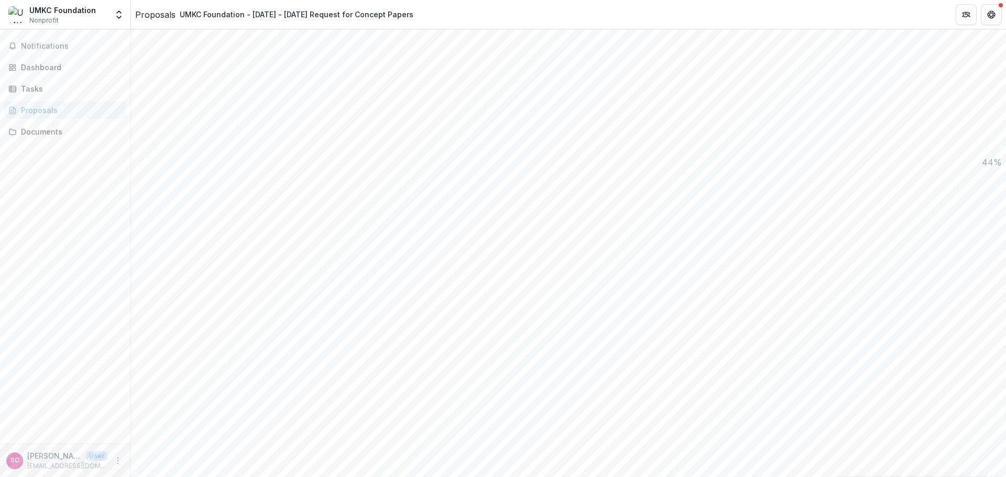
scroll to position [1110, 0]
type input "**********"
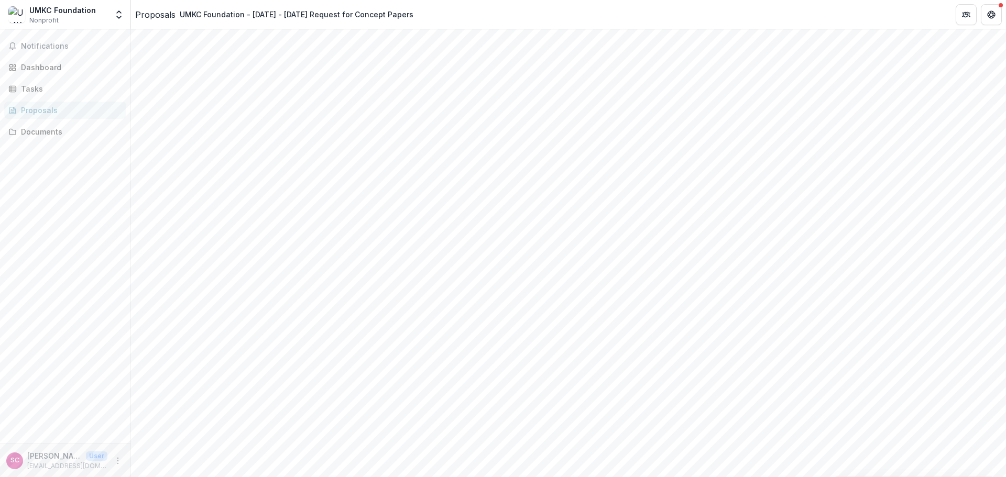
drag, startPoint x: 327, startPoint y: 251, endPoint x: 365, endPoint y: 245, distance: 38.2
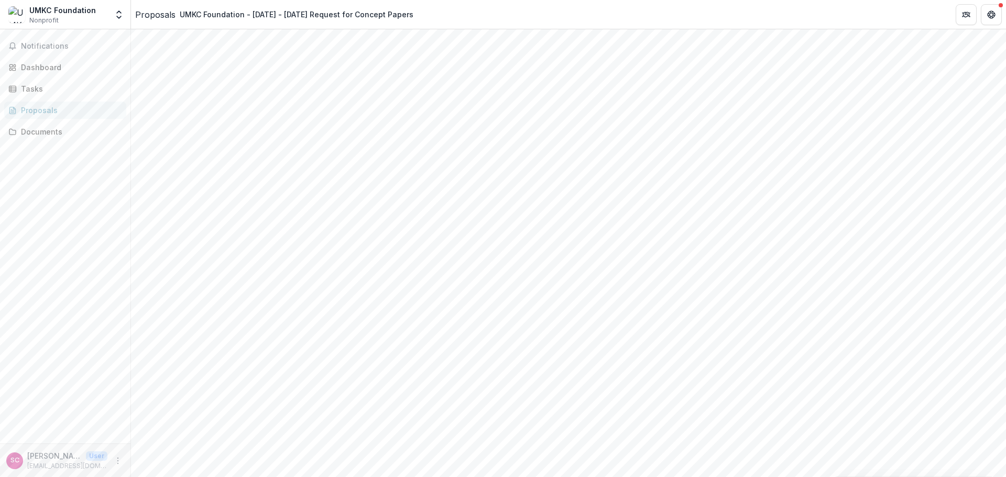
type input "*"
drag, startPoint x: 364, startPoint y: 107, endPoint x: 270, endPoint y: 108, distance: 94.3
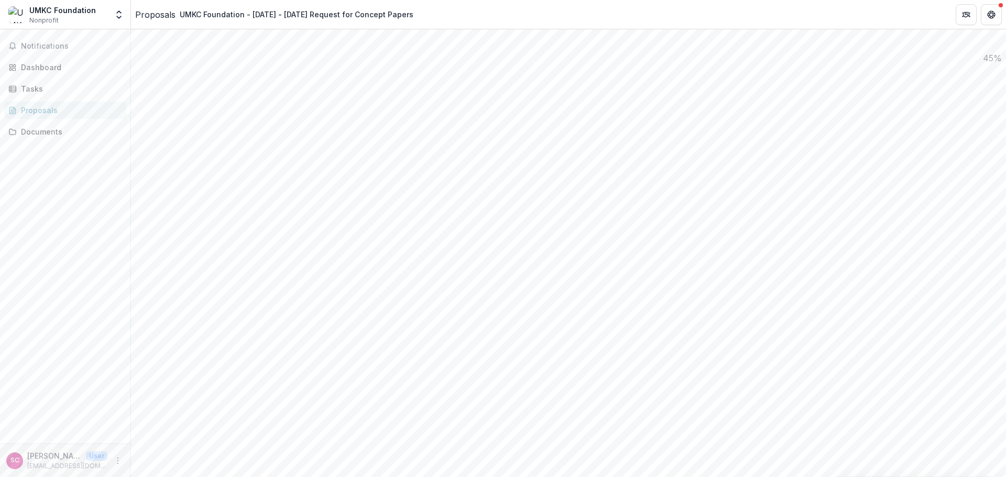
type input "**********"
drag, startPoint x: 476, startPoint y: 166, endPoint x: 267, endPoint y: 156, distance: 209.7
type input "**********"
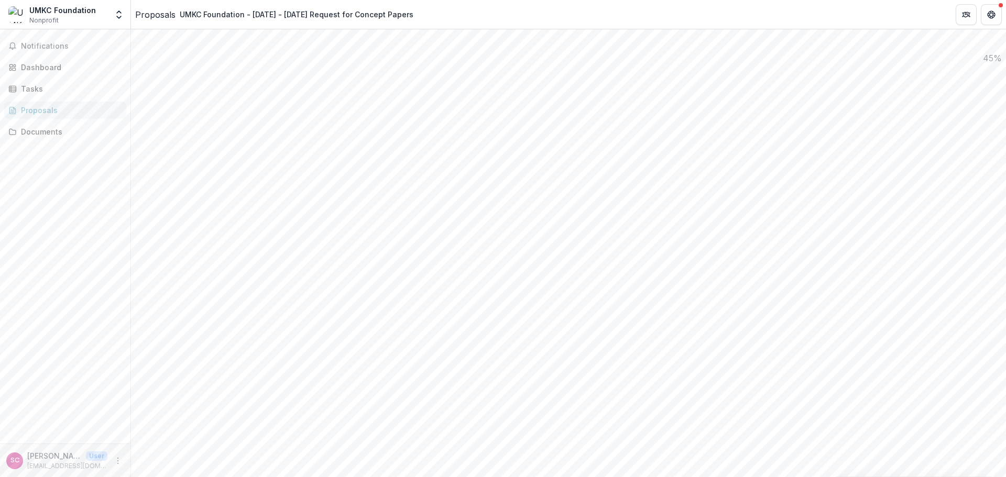
scroll to position [1267, 0]
drag, startPoint x: 372, startPoint y: 249, endPoint x: 789, endPoint y: 243, distance: 417.0
type input "**********"
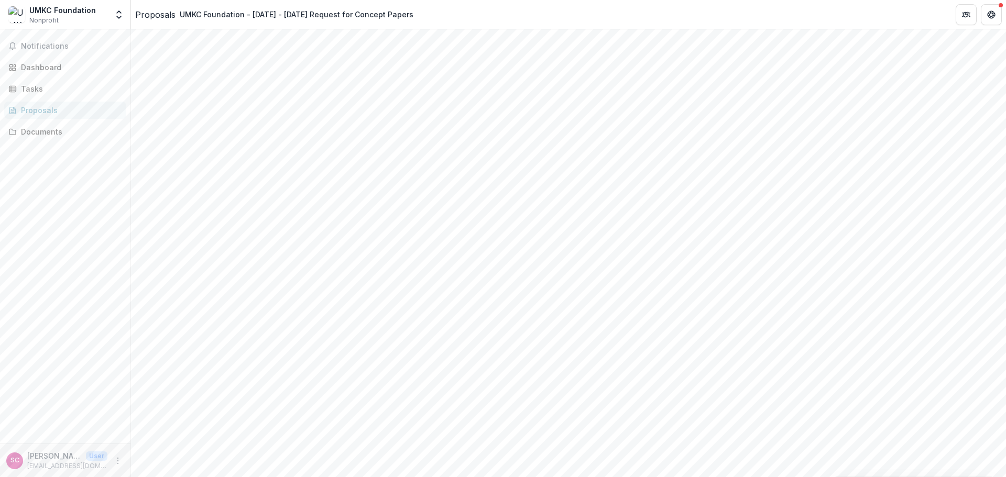
type input "**********"
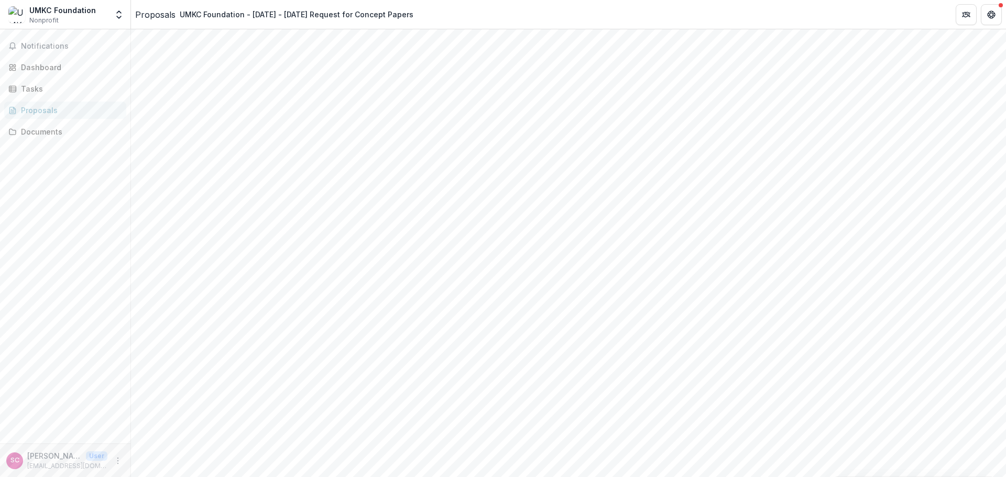
type input "**********"
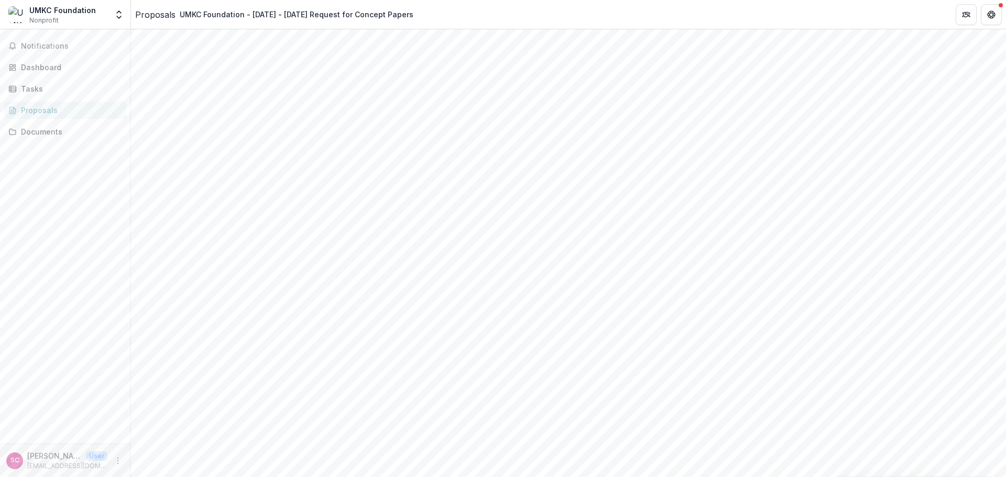
type input "**********"
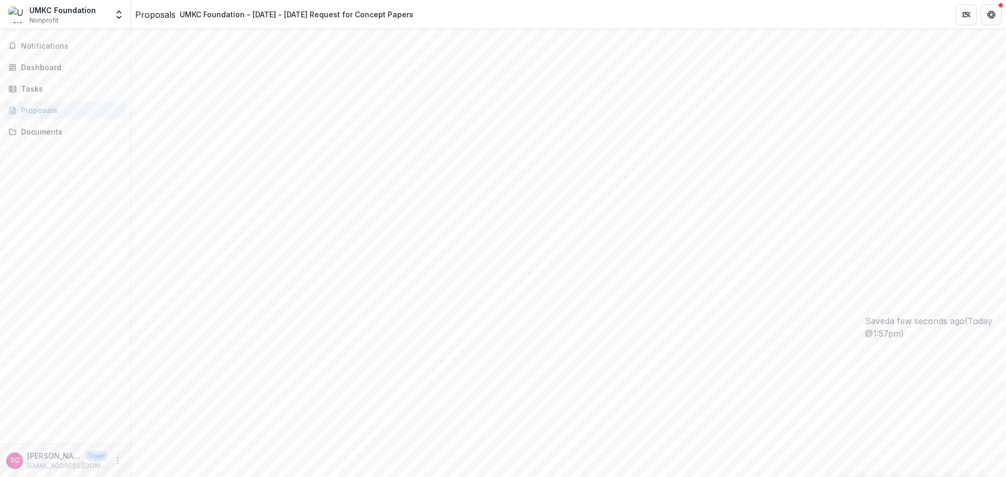
scroll to position [157, 0]
drag, startPoint x: 425, startPoint y: 209, endPoint x: 517, endPoint y: 190, distance: 93.7
drag, startPoint x: 337, startPoint y: 210, endPoint x: 991, endPoint y: 197, distance: 654.8
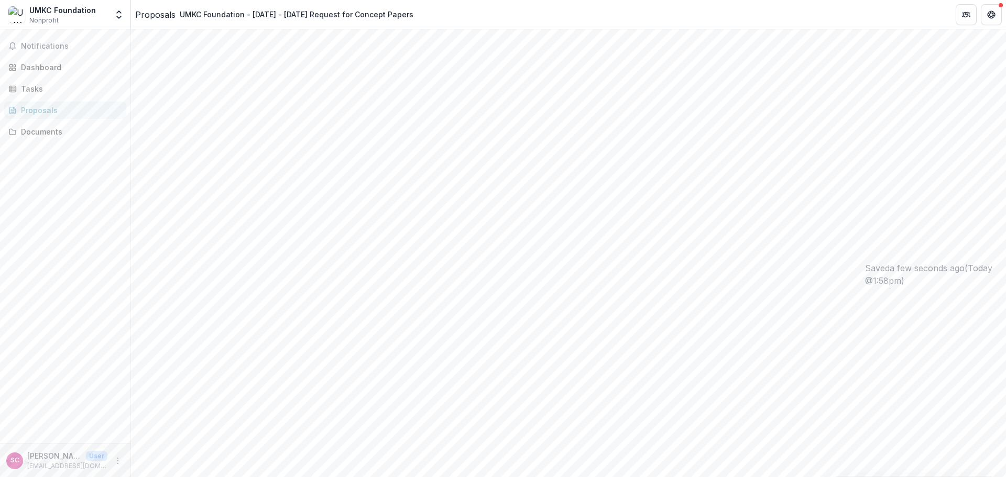
type input "**********"
type input "**"
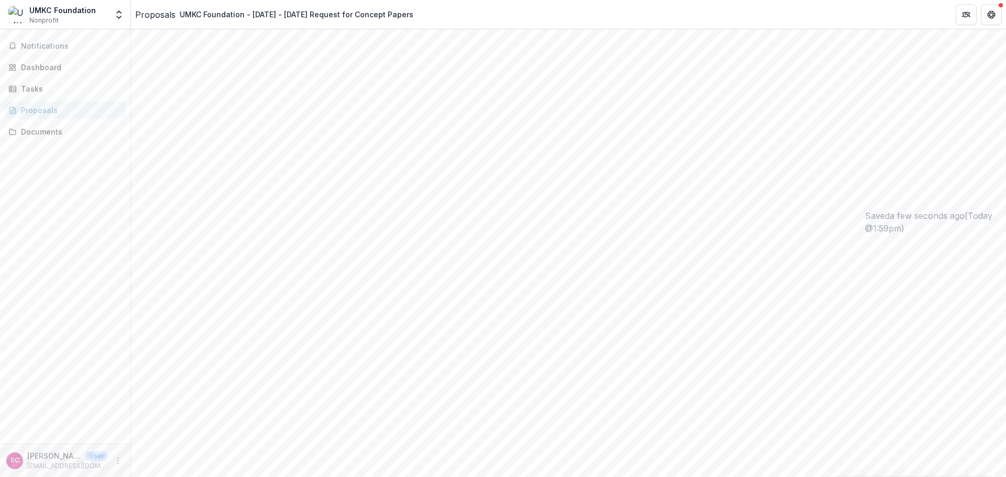
type input "**"
type input "**********"
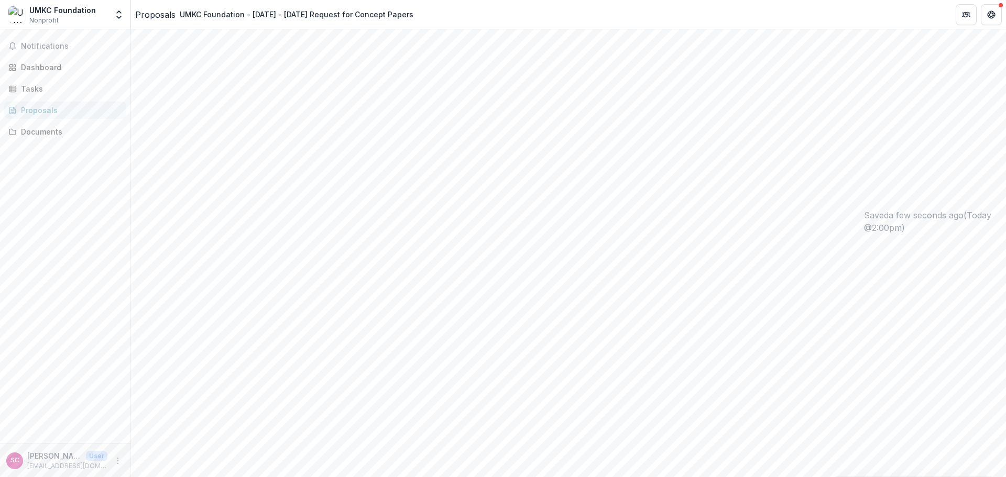
type input "**********"
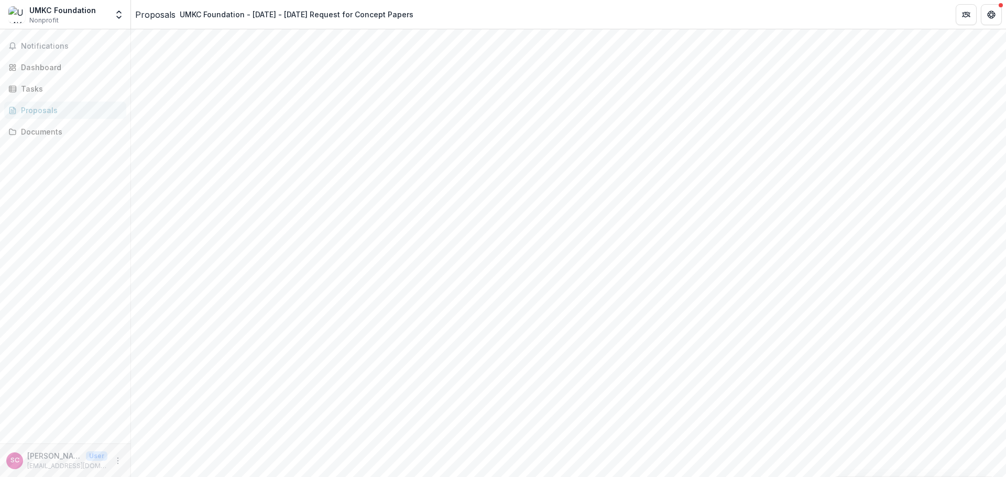
drag, startPoint x: 944, startPoint y: 259, endPoint x: 909, endPoint y: 260, distance: 34.6
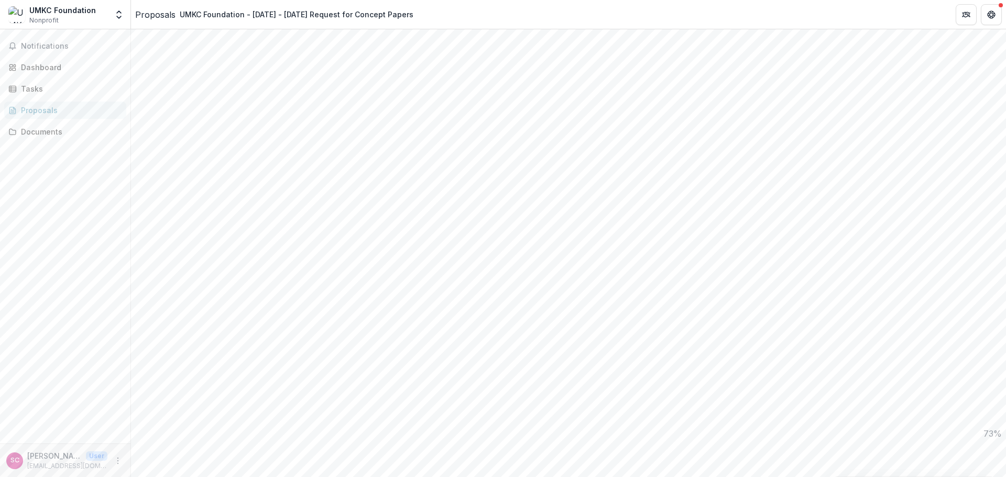
scroll to position [822, 0]
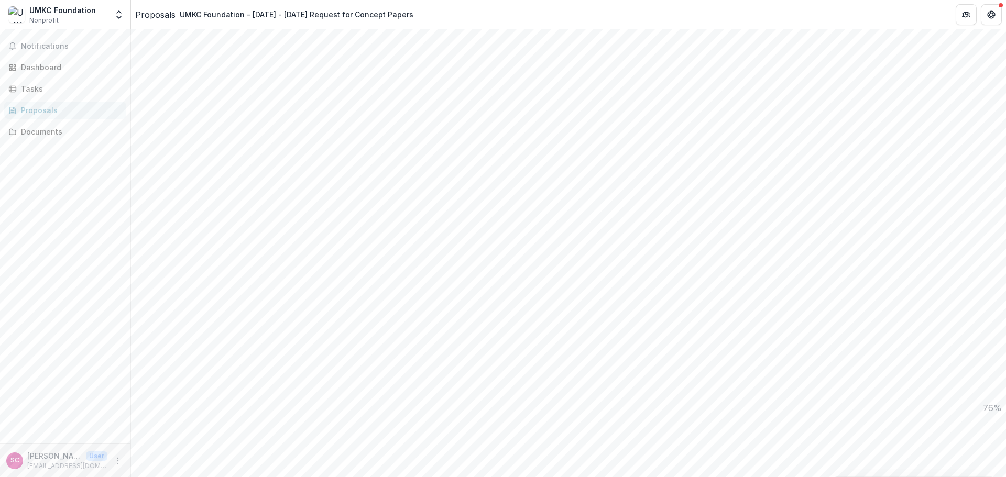
drag, startPoint x: 888, startPoint y: 276, endPoint x: 891, endPoint y: 345, distance: 69.2
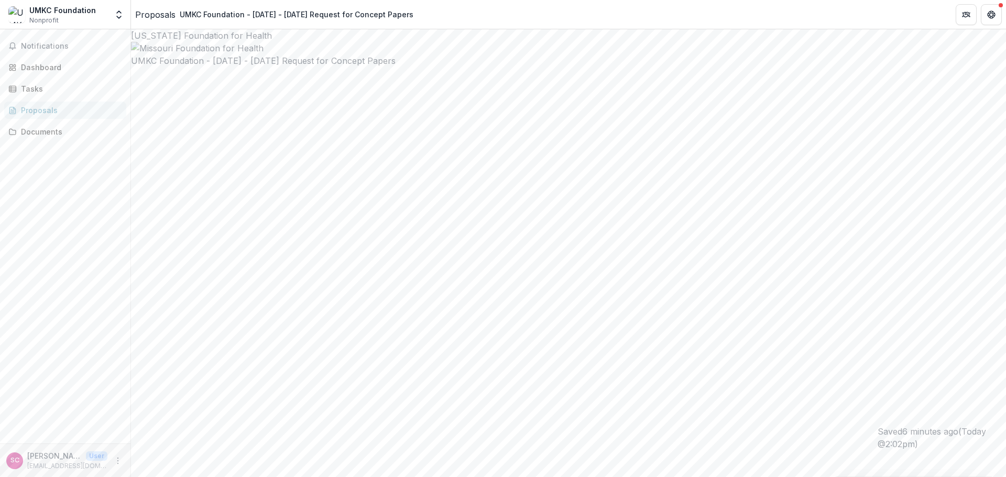
click at [78, 282] on div "Notifications Dashboard Tasks Proposals Documents" at bounding box center [65, 236] width 130 height 414
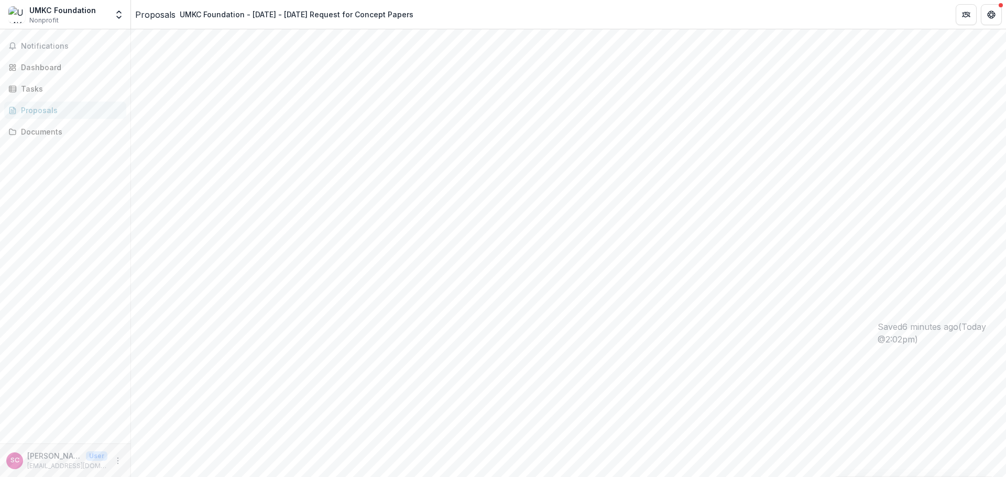
scroll to position [157, 0]
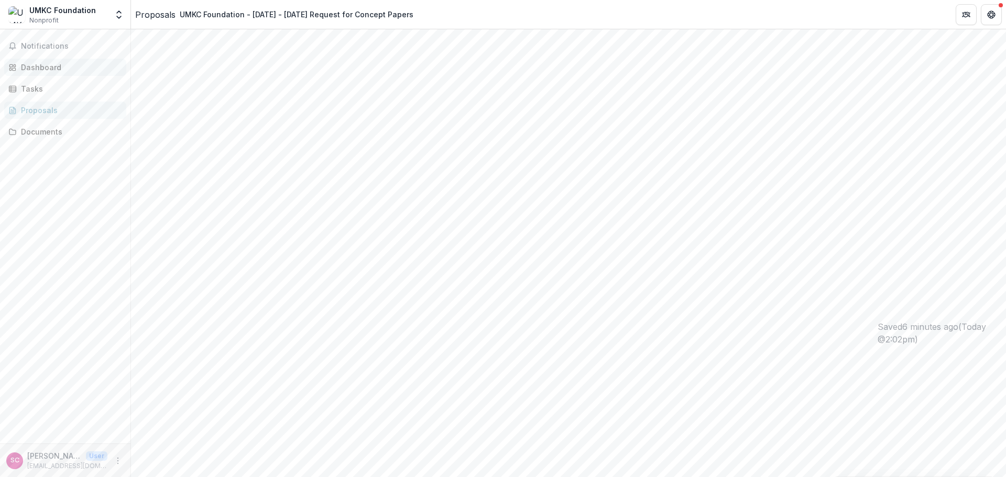
click at [43, 65] on div "Dashboard" at bounding box center [69, 67] width 97 height 11
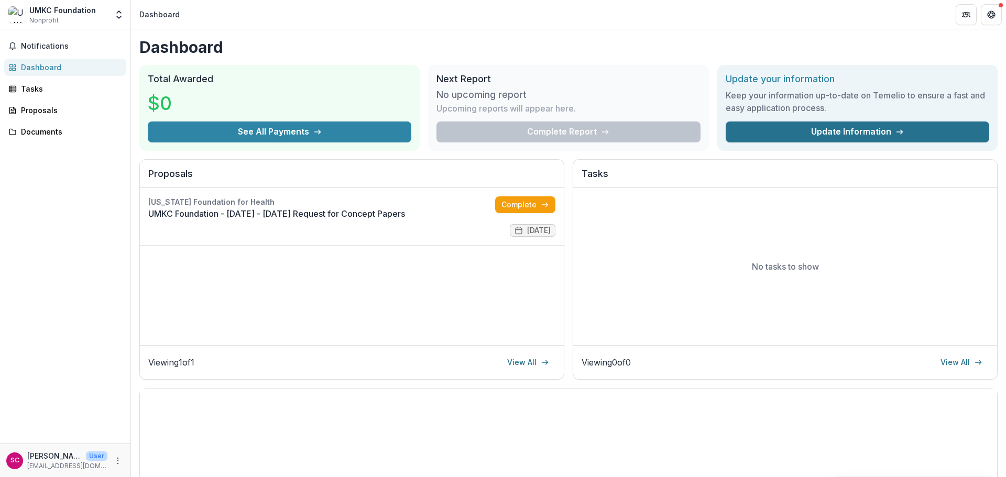
click at [844, 126] on link "Update Information" at bounding box center [856, 132] width 263 height 21
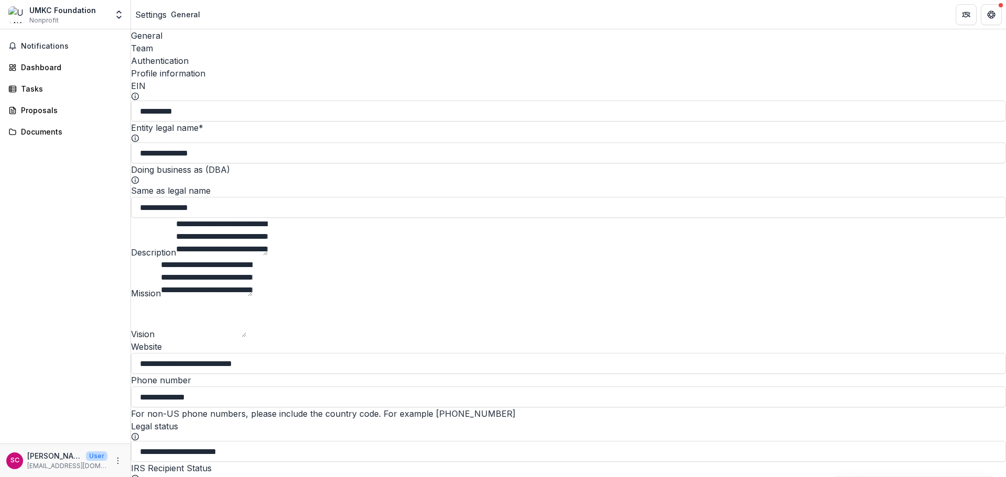
click at [200, 42] on div "Team" at bounding box center [568, 48] width 875 height 13
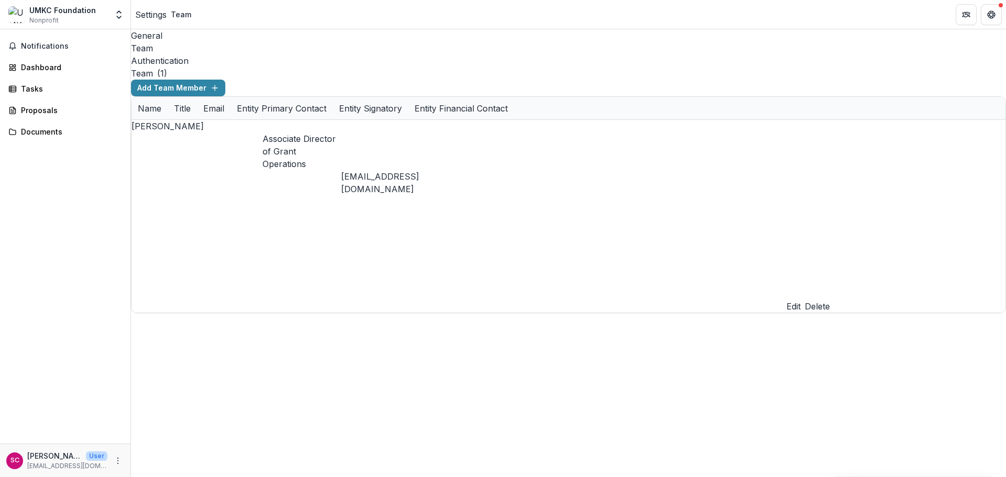
click at [581, 318] on div "General Team Authentication Team ( 1 ) Add Team Member Name Title Email Entity …" at bounding box center [568, 253] width 875 height 448
click at [225, 80] on button "Add Team Member" at bounding box center [178, 88] width 94 height 17
type input "**********"
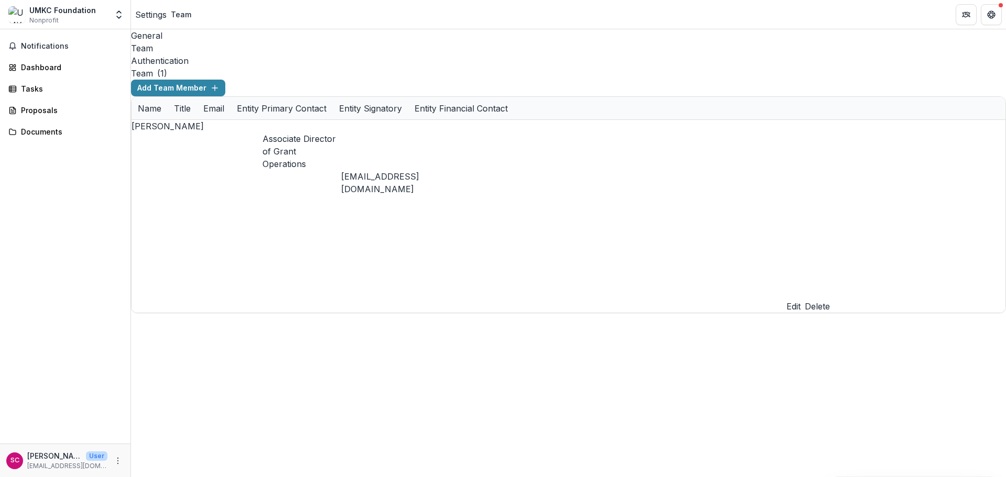
type input "**********"
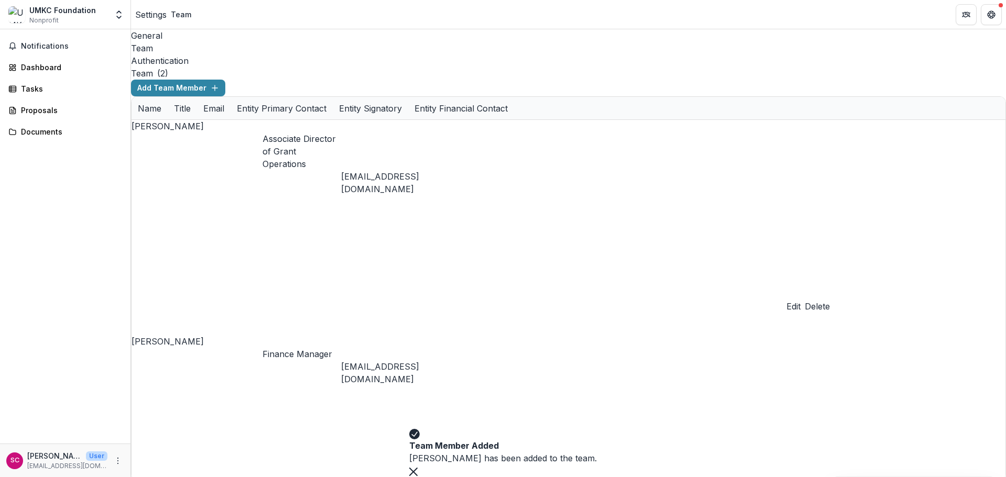
click at [824, 268] on div "General Team Authentication Team ( 2 ) Add Team Member Name Title Email Entity …" at bounding box center [568, 253] width 875 height 448
click at [655, 343] on div "General Team Authentication Team ( 2 ) Add Team Member Name Title Email Entity …" at bounding box center [568, 253] width 875 height 448
drag, startPoint x: 609, startPoint y: 328, endPoint x: 612, endPoint y: 324, distance: 5.6
click at [611, 326] on div "General Team Authentication Team ( 2 ) Add Team Member Name Title Email Entity …" at bounding box center [568, 253] width 875 height 448
click at [57, 71] on div "Dashboard" at bounding box center [69, 67] width 97 height 11
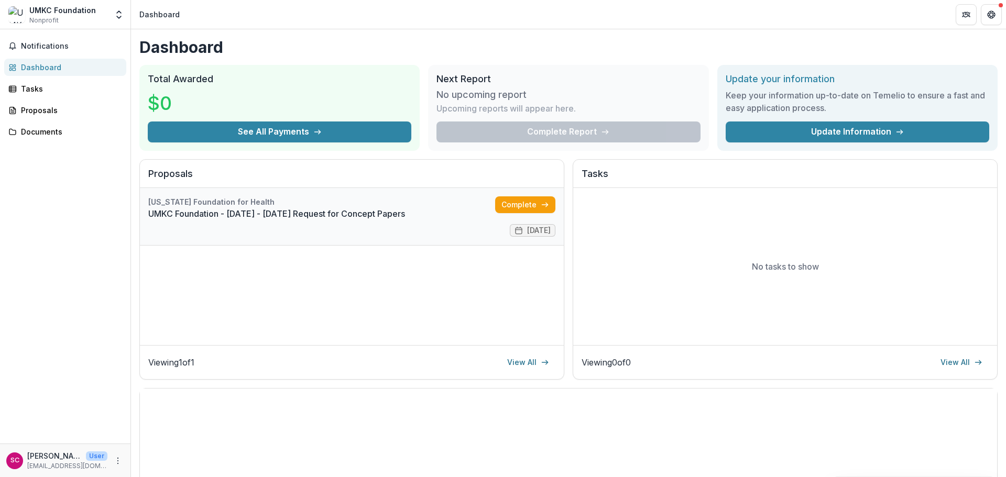
click at [297, 215] on link "UMKC Foundation - [DATE] - [DATE] Request for Concept Papers" at bounding box center [321, 213] width 347 height 13
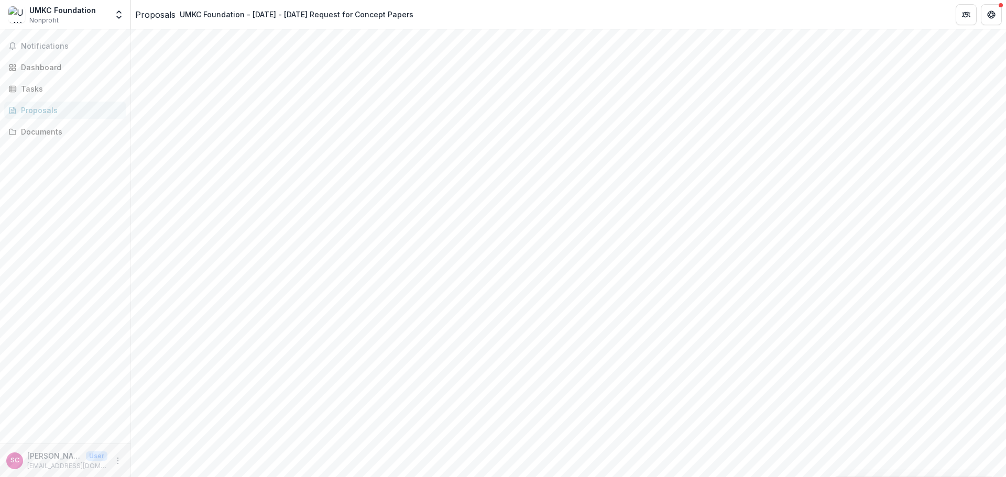
scroll to position [1567, 0]
drag, startPoint x: 72, startPoint y: 268, endPoint x: 80, endPoint y: 240, distance: 29.2
click at [72, 268] on div "Notifications Dashboard Tasks Proposals Documents" at bounding box center [65, 236] width 130 height 414
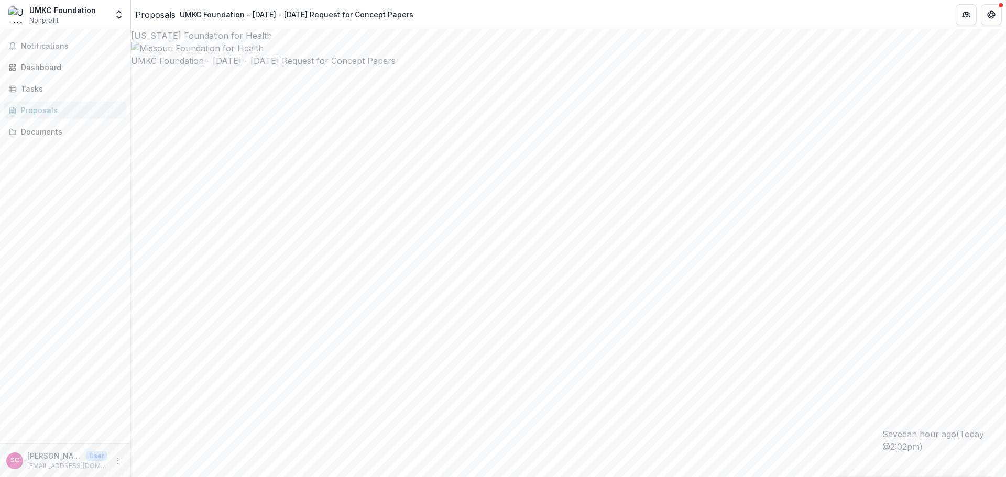
click at [664, 54] on div at bounding box center [568, 48] width 875 height 13
click at [35, 67] on div "Dashboard" at bounding box center [69, 67] width 97 height 11
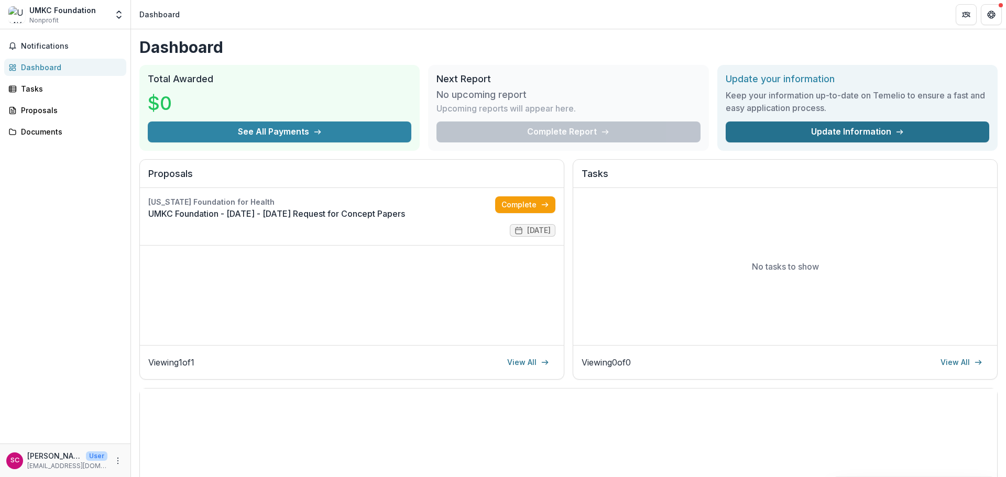
click at [879, 133] on link "Update Information" at bounding box center [856, 132] width 263 height 21
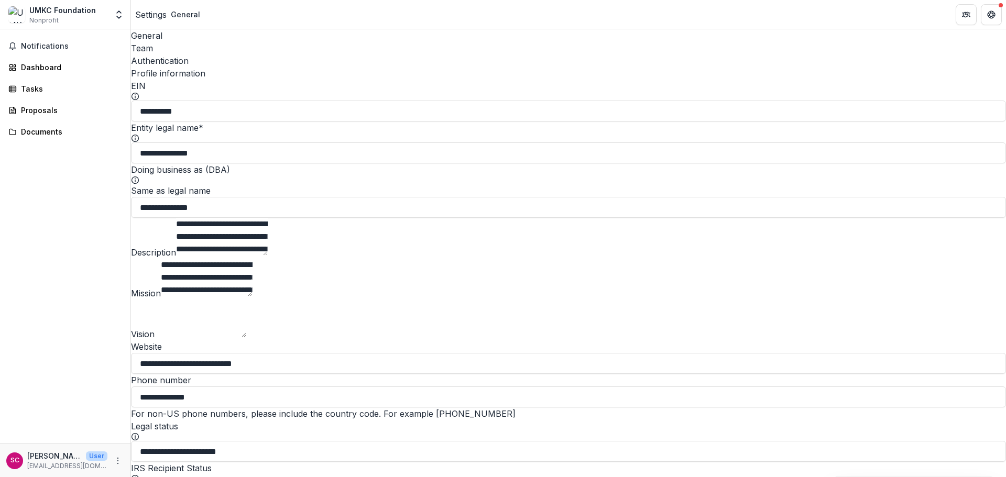
click at [196, 42] on div "Team" at bounding box center [568, 48] width 875 height 13
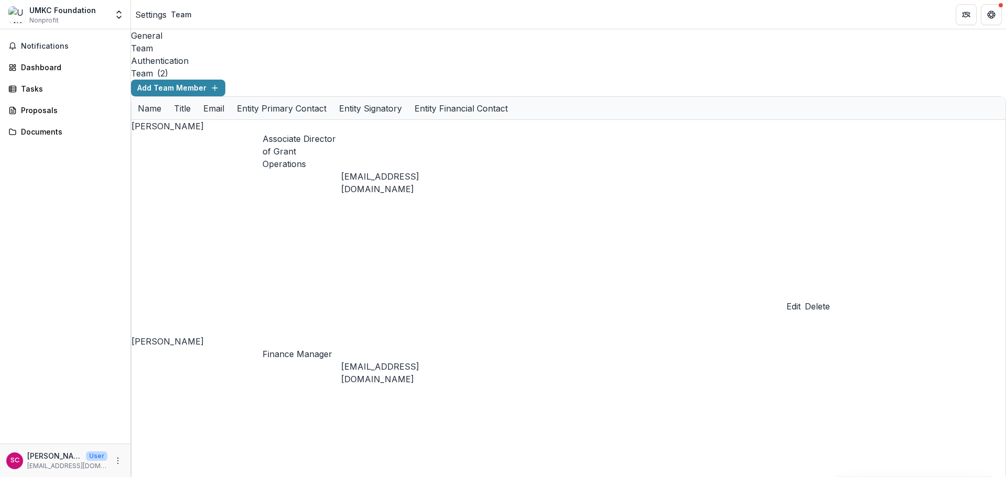
click at [418, 297] on div "General Team Authentication Team ( 2 ) Add Team Member Name Title Email Entity …" at bounding box center [568, 253] width 875 height 448
click at [564, 324] on div "General Team Authentication Team ( 2 ) Add Team Member Name Title Email Entity …" at bounding box center [568, 253] width 875 height 448
click at [225, 80] on button "Add Team Member" at bounding box center [178, 88] width 94 height 17
drag, startPoint x: 447, startPoint y: 105, endPoint x: 464, endPoint y: 100, distance: 18.1
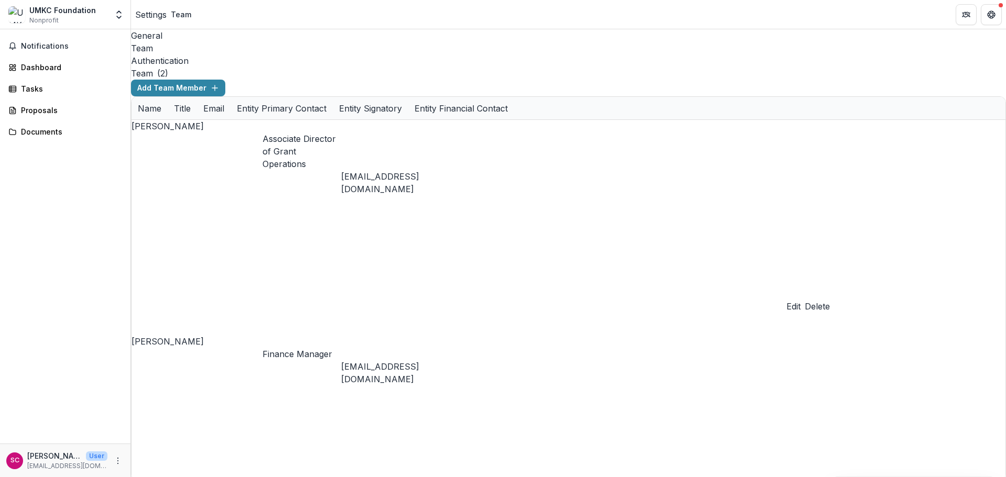
type input "**********"
drag, startPoint x: 506, startPoint y: 157, endPoint x: 524, endPoint y: 158, distance: 17.3
type input "**********"
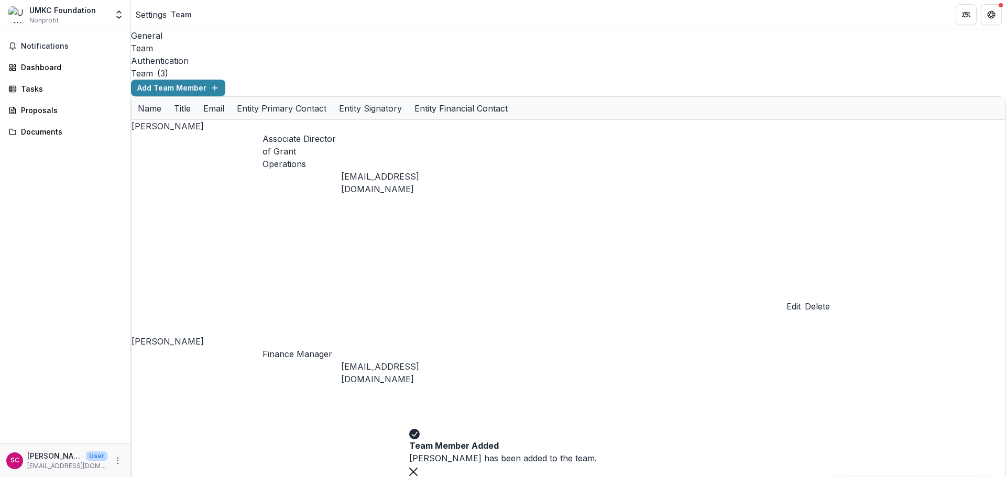
click at [504, 266] on div "General Team Authentication Team ( 3 ) Add Team Member Name Title Email Entity …" at bounding box center [568, 253] width 875 height 448
click at [312, 250] on div "General Team Authentication Team ( 3 ) Add Team Member Name Title Email Entity …" at bounding box center [568, 253] width 875 height 448
drag, startPoint x: 503, startPoint y: 197, endPoint x: 391, endPoint y: 195, distance: 111.6
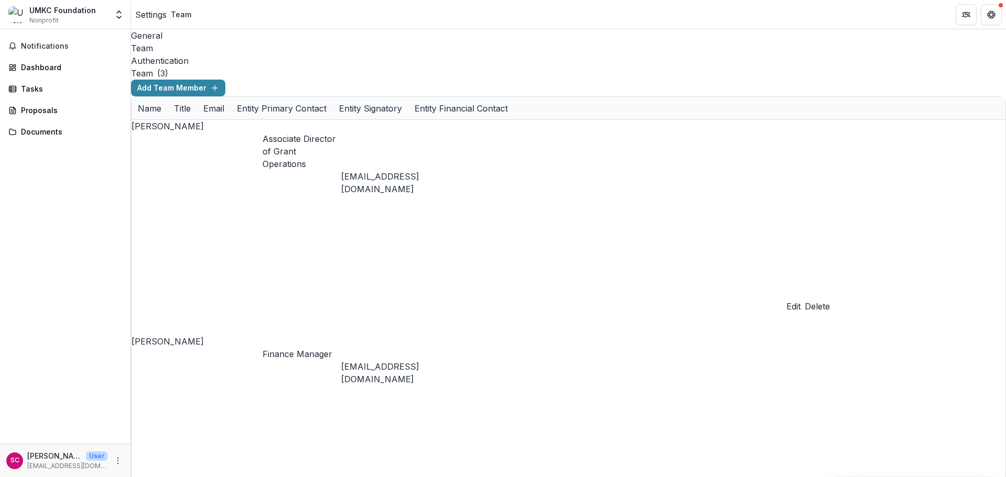
type input "********"
click at [782, 280] on div "General Team Authentication Team ( 3 ) Add Team Member Name Title Email Entity …" at bounding box center [568, 253] width 875 height 448
click at [680, 255] on div "General Team Authentication Team ( 3 ) Add Team Member Name Title Email Entity …" at bounding box center [568, 253] width 875 height 448
click at [600, 231] on div "General Team Authentication Team ( 3 ) Add Team Member Name Title Email Entity …" at bounding box center [568, 253] width 875 height 448
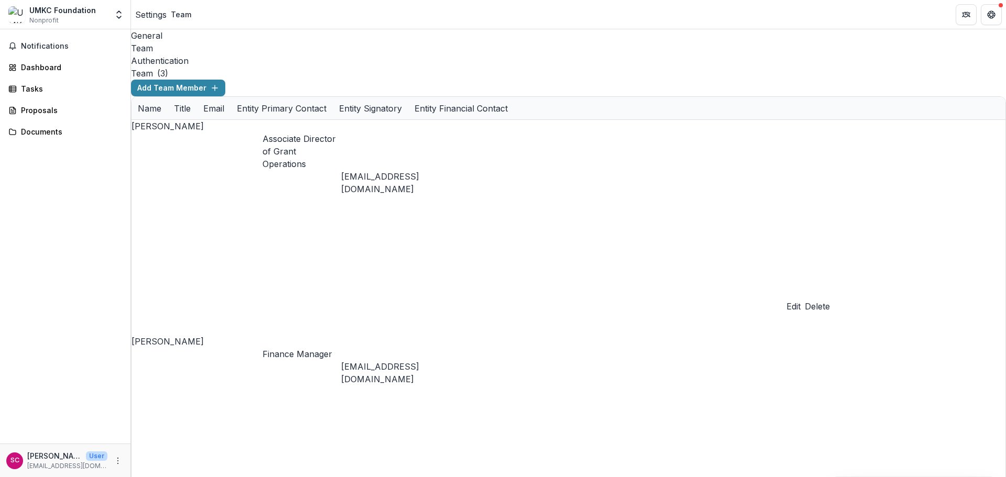
drag, startPoint x: 568, startPoint y: 229, endPoint x: 654, endPoint y: 156, distance: 113.7
click at [568, 228] on div "General Team Authentication Team ( 3 ) Add Team Member Name Title Email Entity …" at bounding box center [568, 253] width 875 height 448
click at [230, 356] on div "General Team Authentication Team ( 3 ) Add Team Member Name Title Email Entity …" at bounding box center [568, 253] width 875 height 448
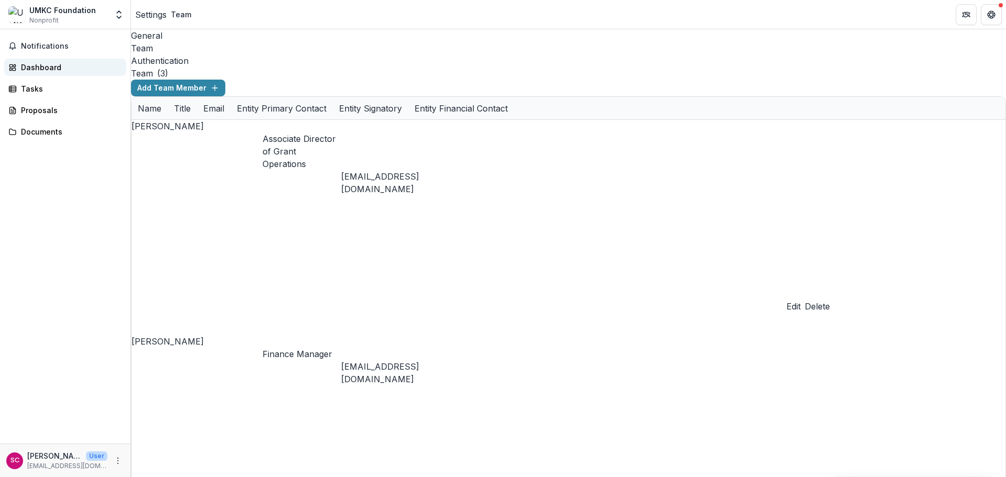
click at [32, 70] on div "Dashboard" at bounding box center [69, 67] width 97 height 11
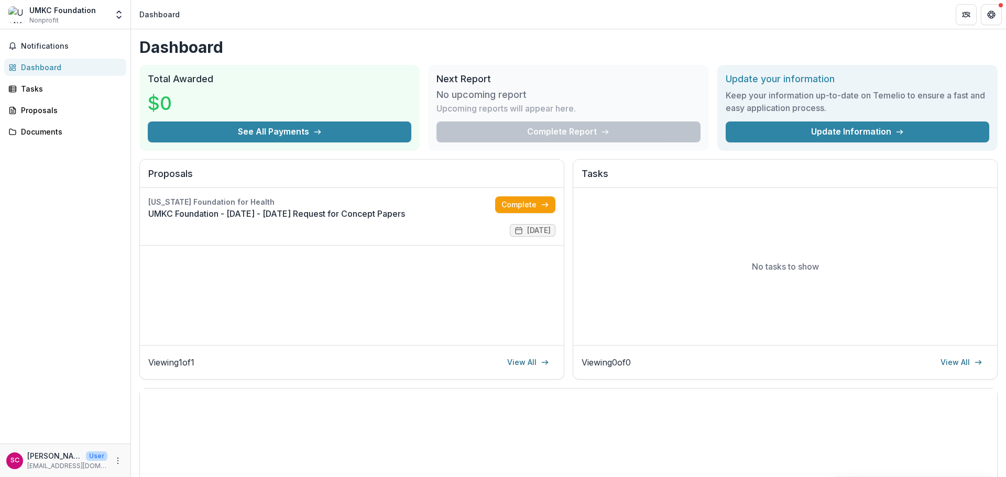
click at [34, 212] on div "Notifications Dashboard Tasks Proposals Documents" at bounding box center [65, 236] width 130 height 414
click at [553, 37] on div "Dashboard Total Awarded $0 See All Payments Next Report No upcoming report Upco…" at bounding box center [568, 347] width 875 height 636
click at [40, 228] on div "Notifications Dashboard Tasks Proposals Documents" at bounding box center [65, 236] width 130 height 414
click at [294, 215] on link "UMKC Foundation - [DATE] - [DATE] Request for Concept Papers" at bounding box center [321, 213] width 347 height 13
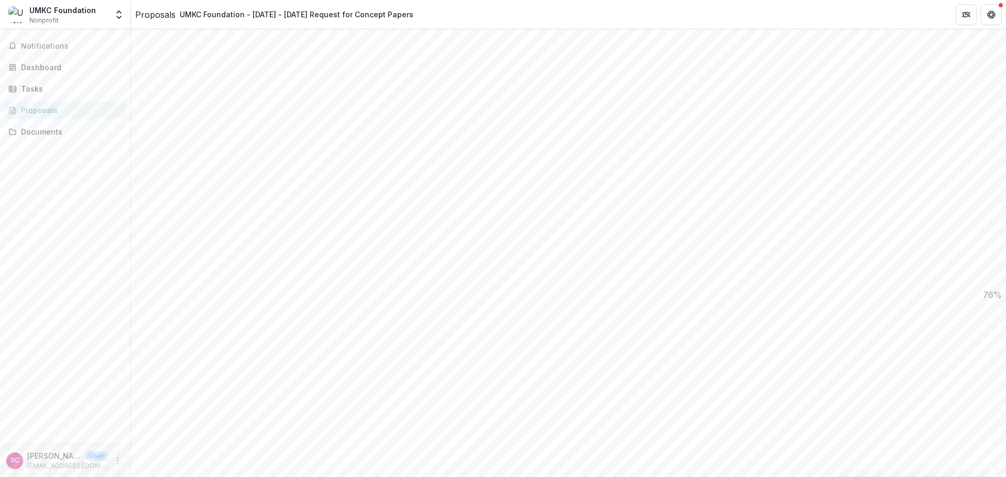
scroll to position [995, 0]
drag, startPoint x: 843, startPoint y: 228, endPoint x: 934, endPoint y: 245, distance: 93.1
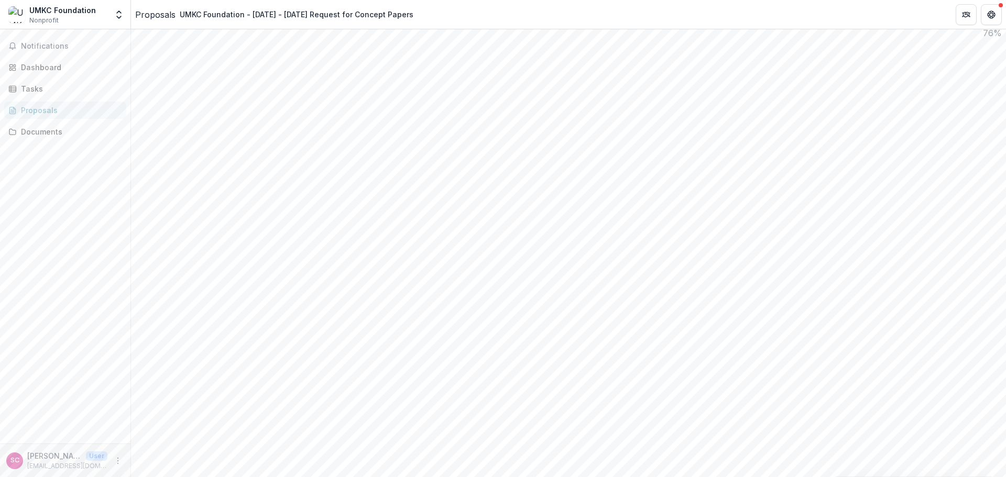
drag, startPoint x: 832, startPoint y: 285, endPoint x: 477, endPoint y: 326, distance: 357.5
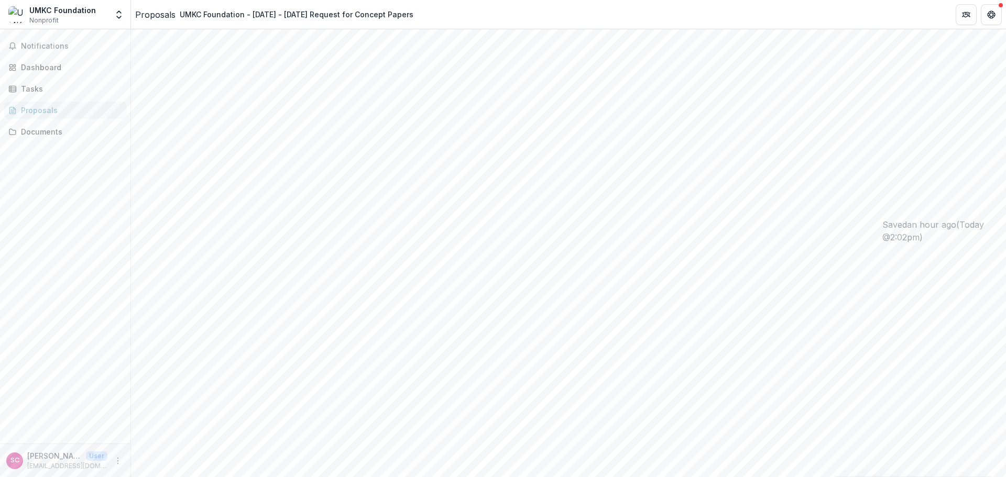
scroll to position [262, 0]
drag, startPoint x: 369, startPoint y: 356, endPoint x: 211, endPoint y: 351, distance: 158.2
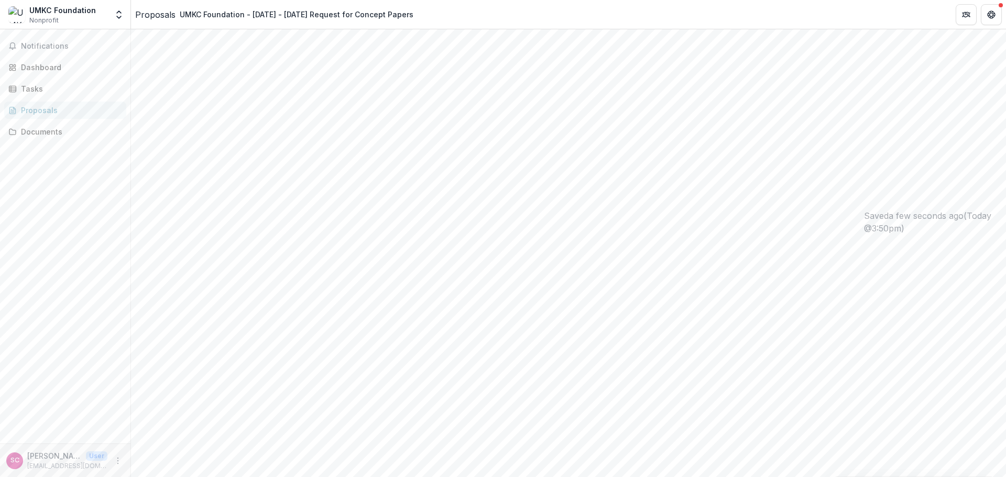
scroll to position [262, 0]
drag, startPoint x: 361, startPoint y: 206, endPoint x: 244, endPoint y: 203, distance: 117.4
type input "**********"
drag, startPoint x: 363, startPoint y: 256, endPoint x: 214, endPoint y: 247, distance: 149.5
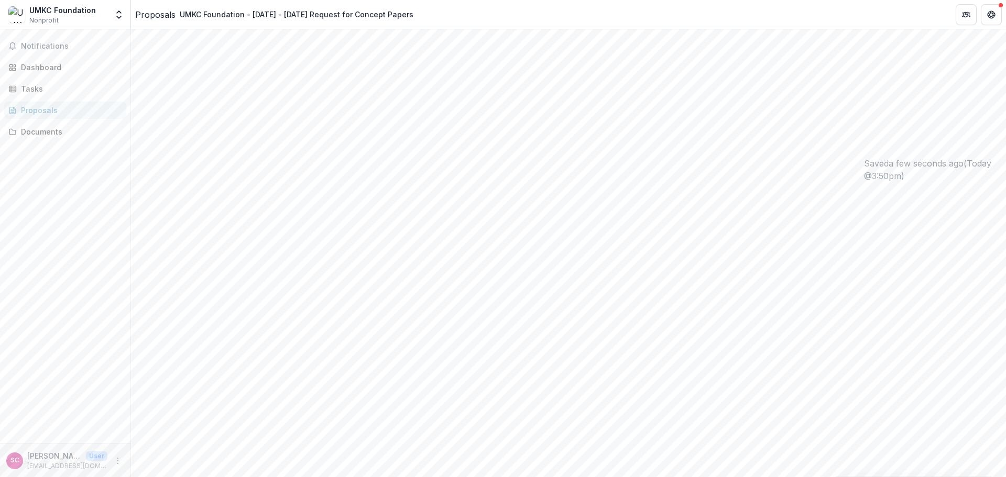
type input "**********"
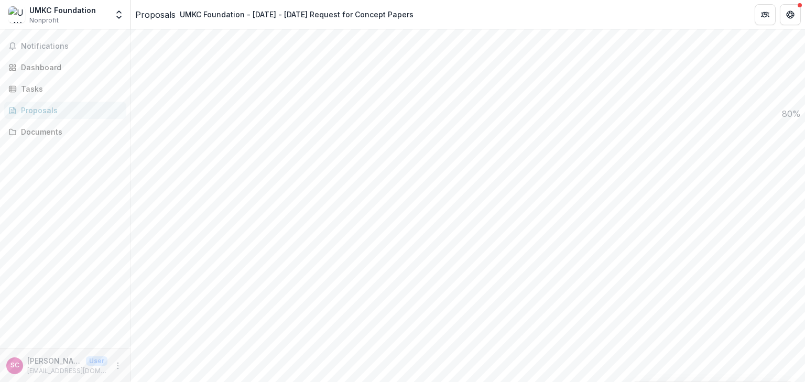
scroll to position [811, 0]
drag, startPoint x: 999, startPoint y: 0, endPoint x: 724, endPoint y: 347, distance: 442.6
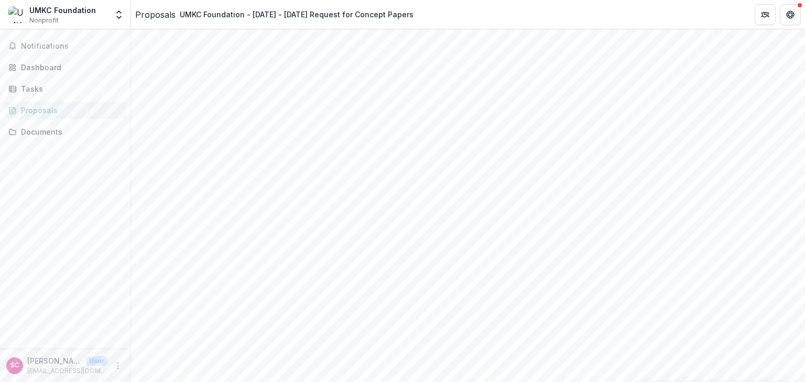
drag, startPoint x: 218, startPoint y: 174, endPoint x: 174, endPoint y: 171, distance: 43.6
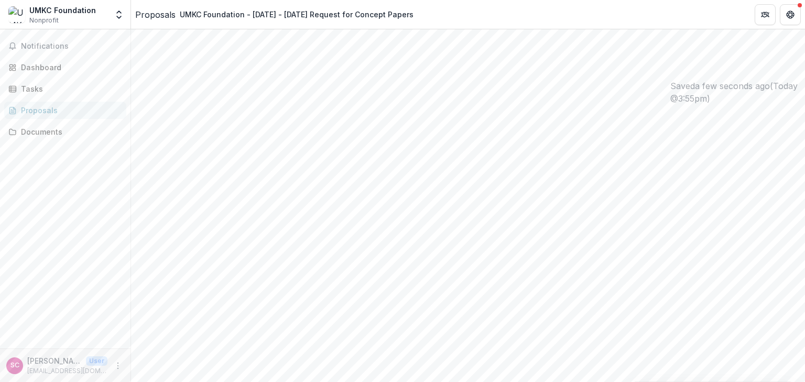
type input "**"
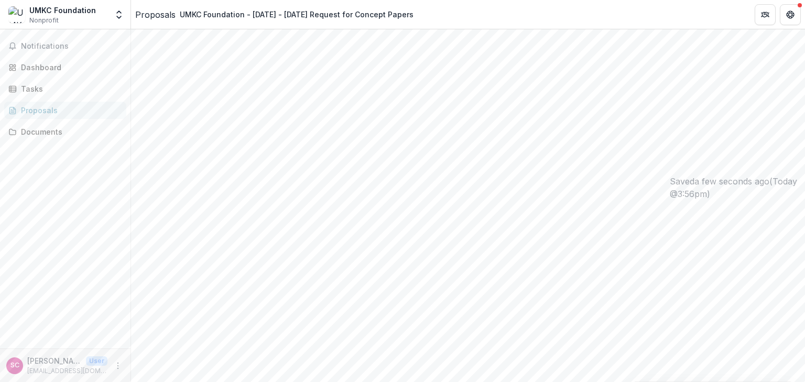
scroll to position [189, 0]
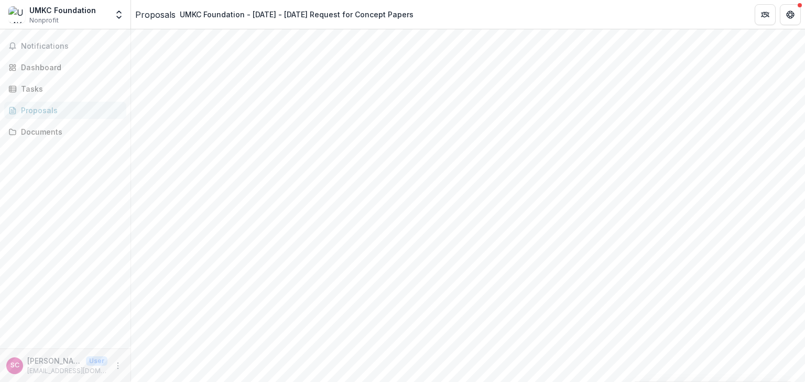
drag, startPoint x: 281, startPoint y: 199, endPoint x: 316, endPoint y: 200, distance: 35.1
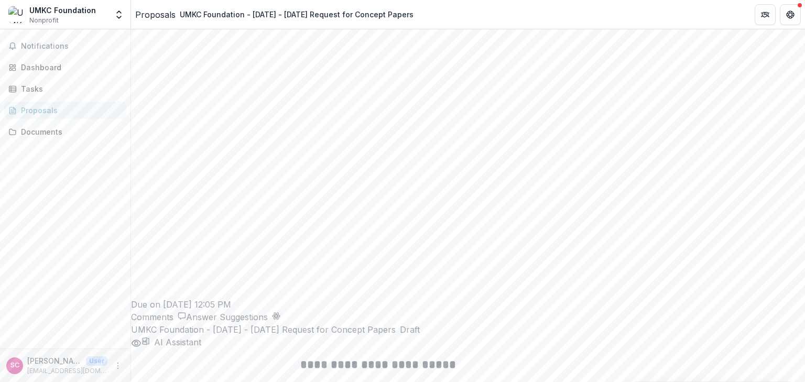
scroll to position [1660, 0]
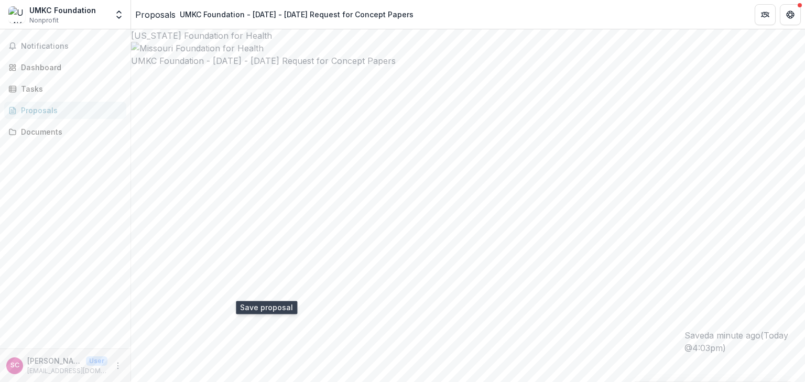
click at [74, 268] on div "Notifications Dashboard Tasks Proposals Documents" at bounding box center [65, 188] width 130 height 319
click at [26, 71] on div "Dashboard" at bounding box center [69, 67] width 97 height 11
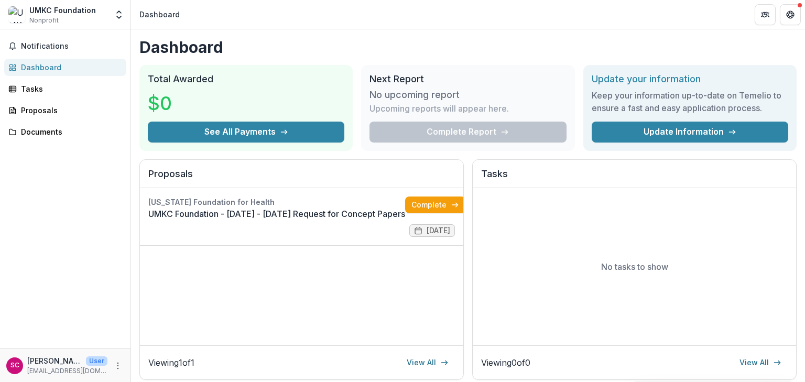
click at [52, 262] on div "Notifications Dashboard Tasks Proposals Documents" at bounding box center [65, 188] width 130 height 319
